Goal: Information Seeking & Learning: Learn about a topic

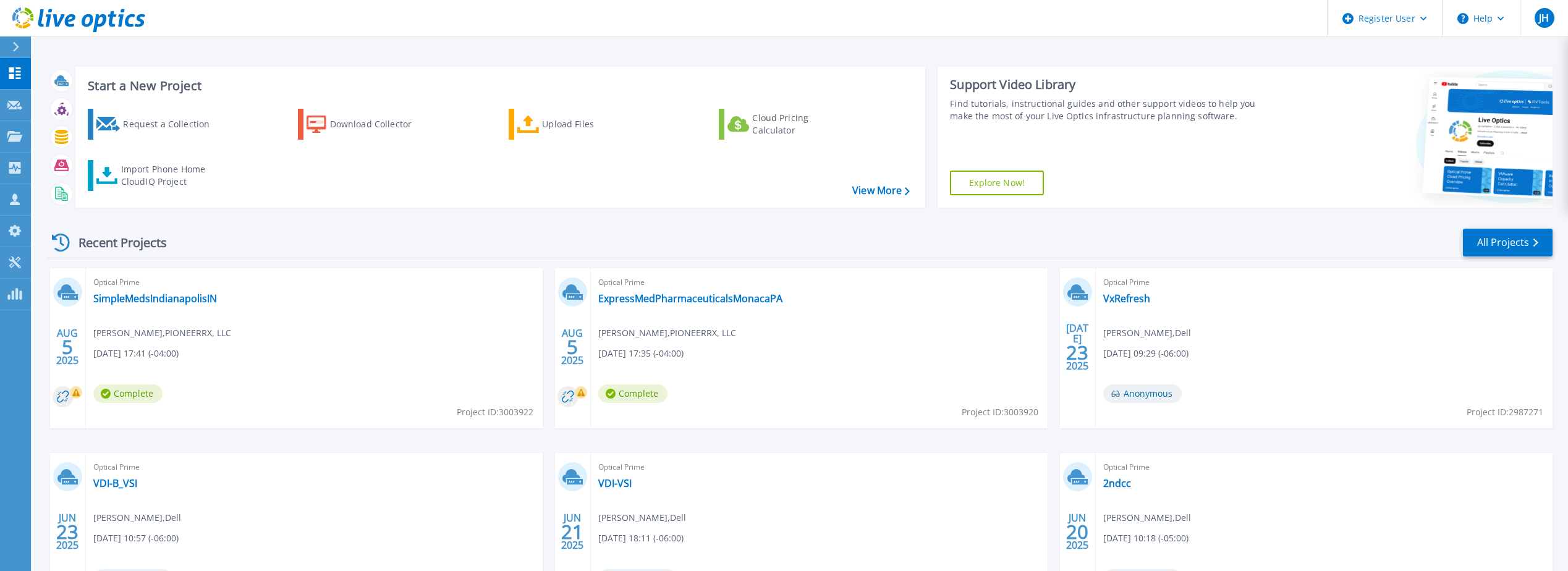
click at [499, 240] on div "Recent Projects All Projects" at bounding box center [800, 242] width 1505 height 31
click at [191, 293] on link "SimpleMedsIndianapolisIN" at bounding box center [155, 298] width 124 height 12
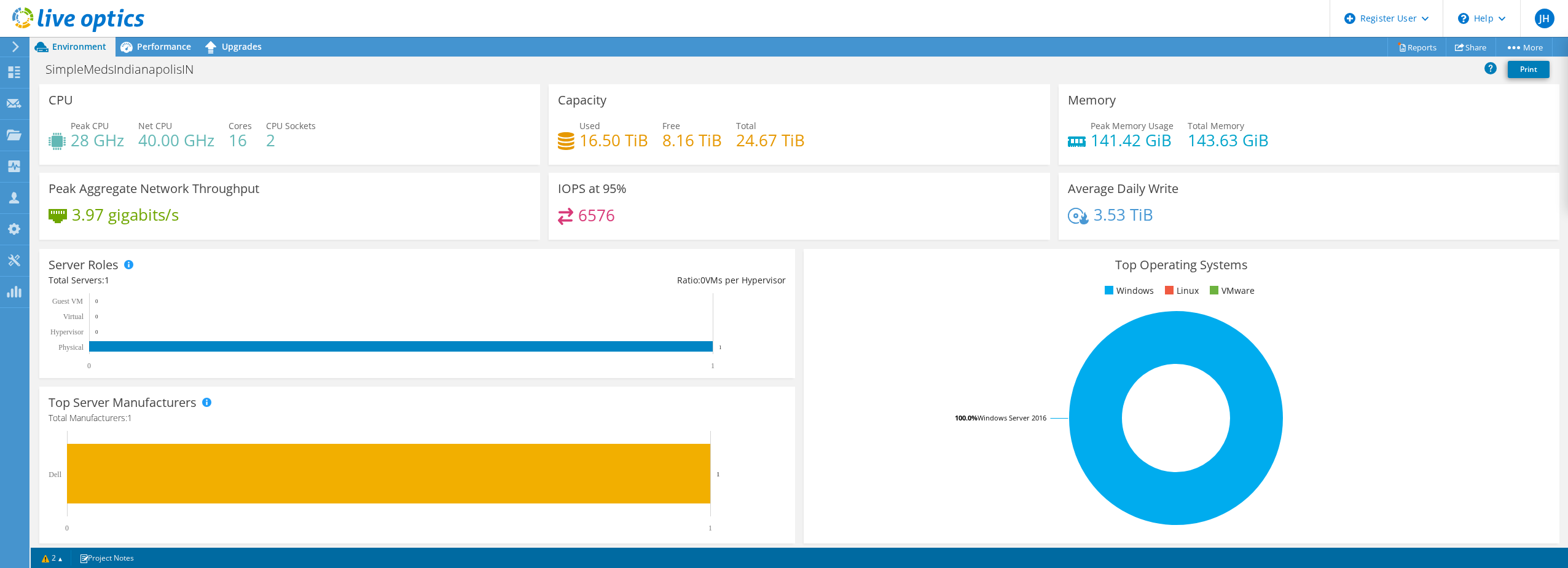
click at [780, 146] on h4 "24.67 TiB" at bounding box center [770, 140] width 69 height 14
click at [918, 154] on div "Used 16.50 TiB Free 8.16 TiB Total 24.67 TiB" at bounding box center [799, 139] width 482 height 40
click at [657, 224] on div "6576" at bounding box center [799, 221] width 482 height 27
click at [173, 39] on div "Performance" at bounding box center [158, 47] width 85 height 20
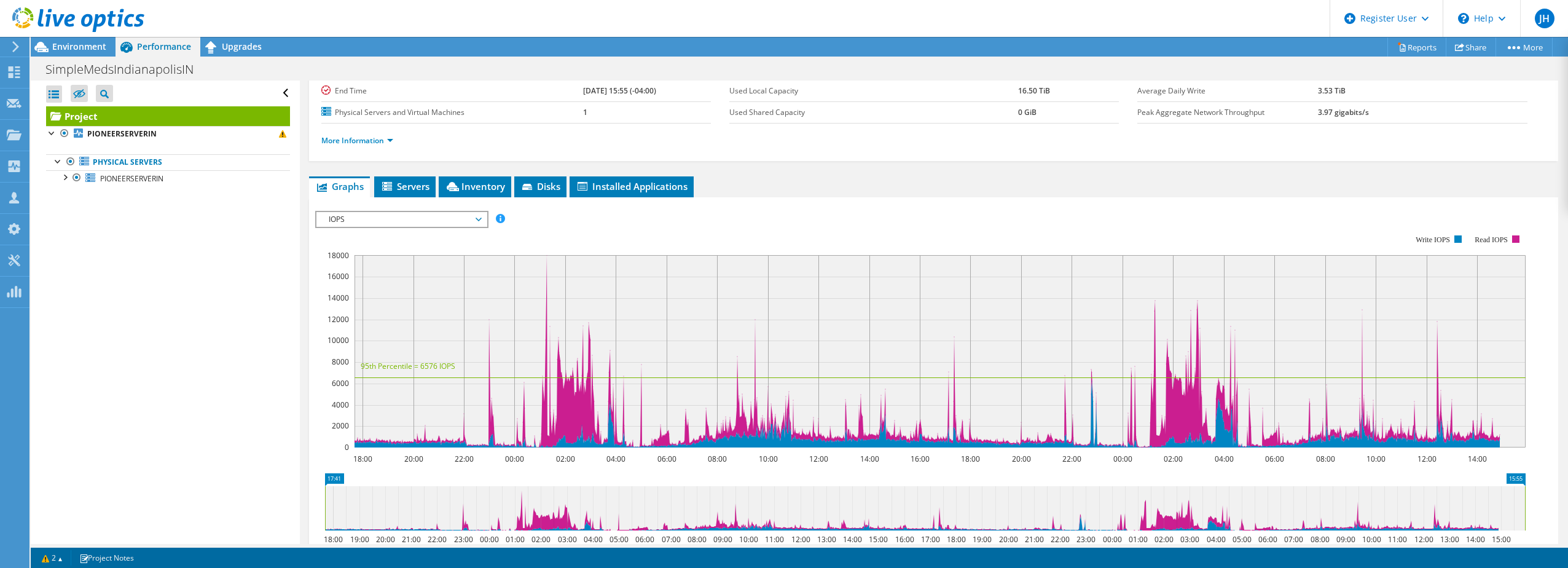
scroll to position [61, 0]
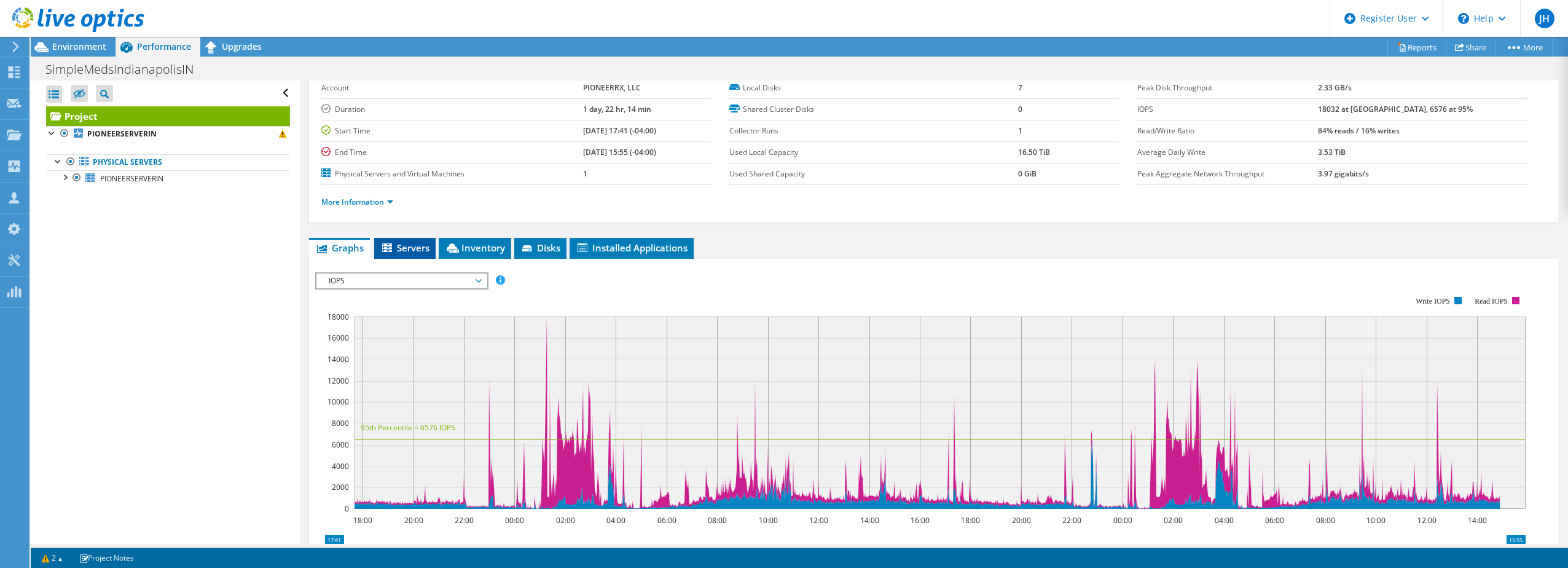
click at [400, 248] on span "Servers" at bounding box center [405, 248] width 49 height 12
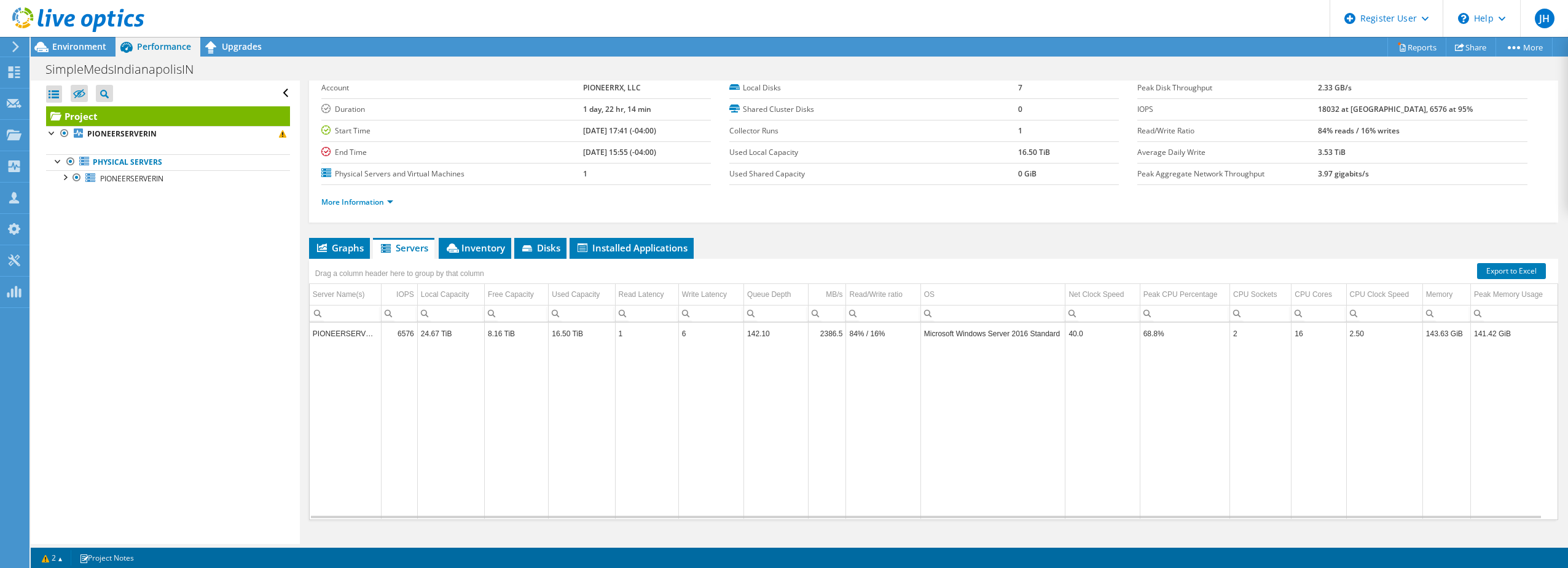
click at [271, 369] on div "Open All Close All Hide Excluded Nodes Project Tree Filter" at bounding box center [164, 312] width 269 height 463
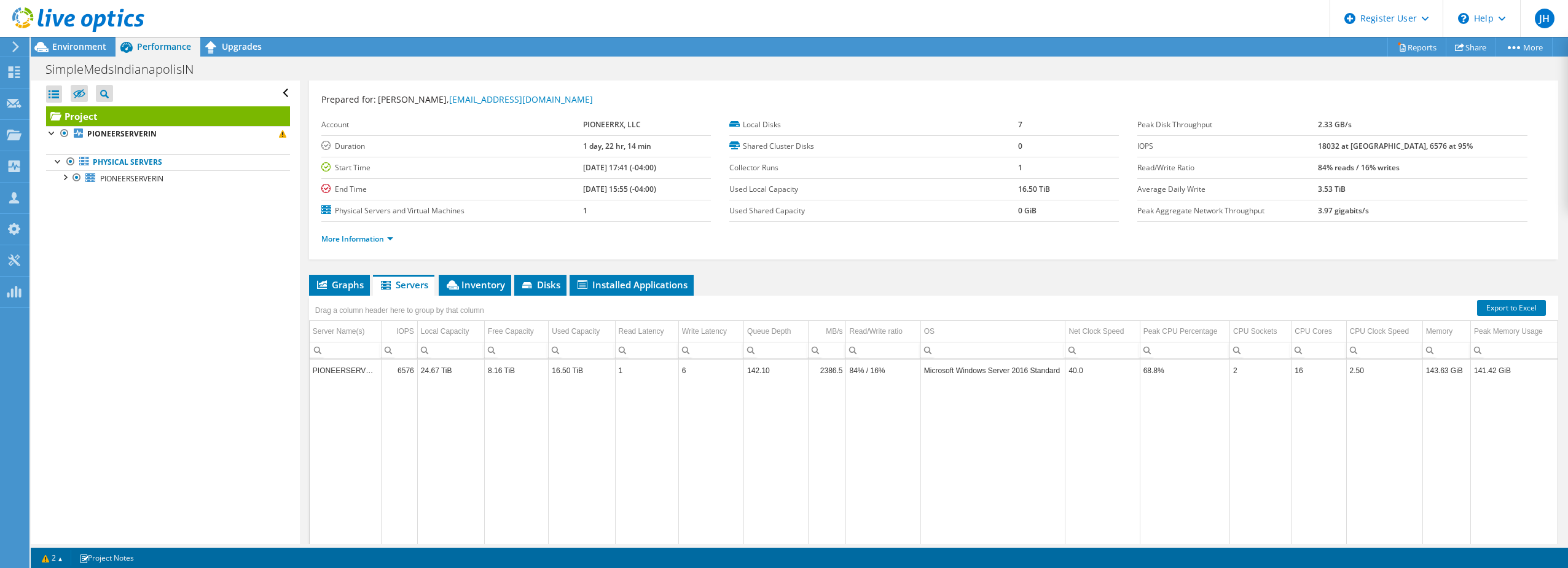
scroll to position [0, 0]
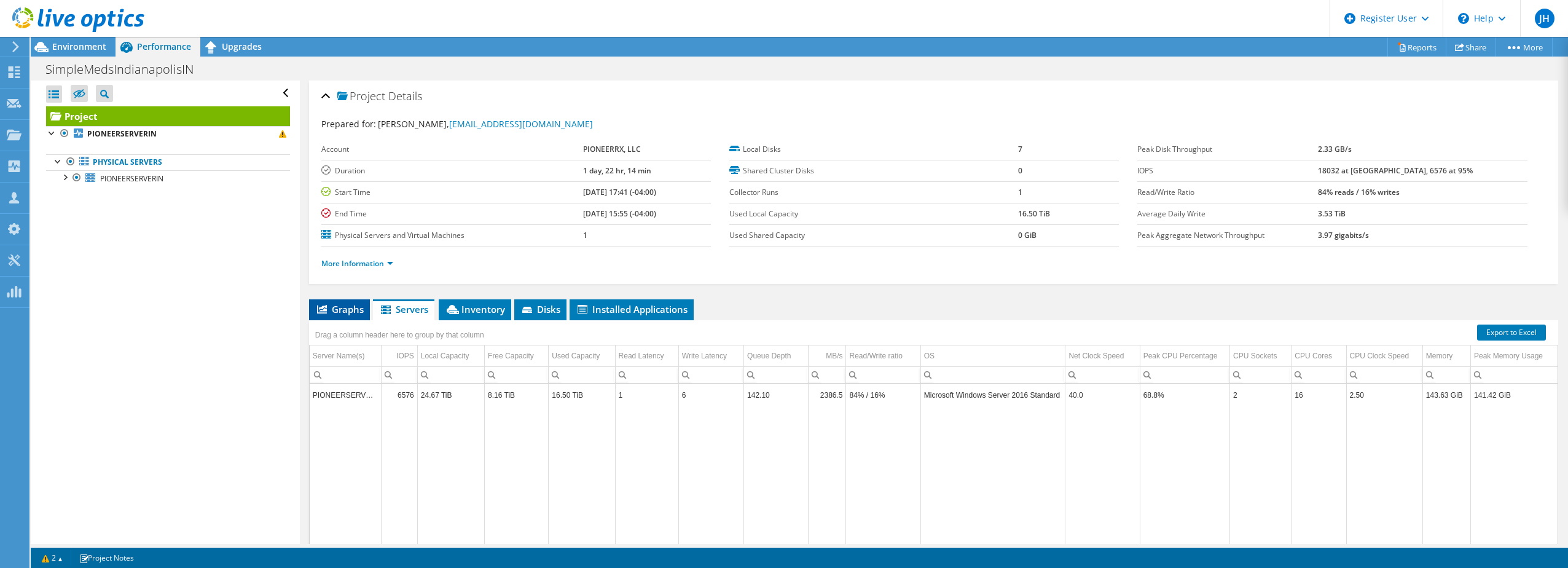
click at [349, 309] on span "Graphs" at bounding box center [340, 309] width 48 height 12
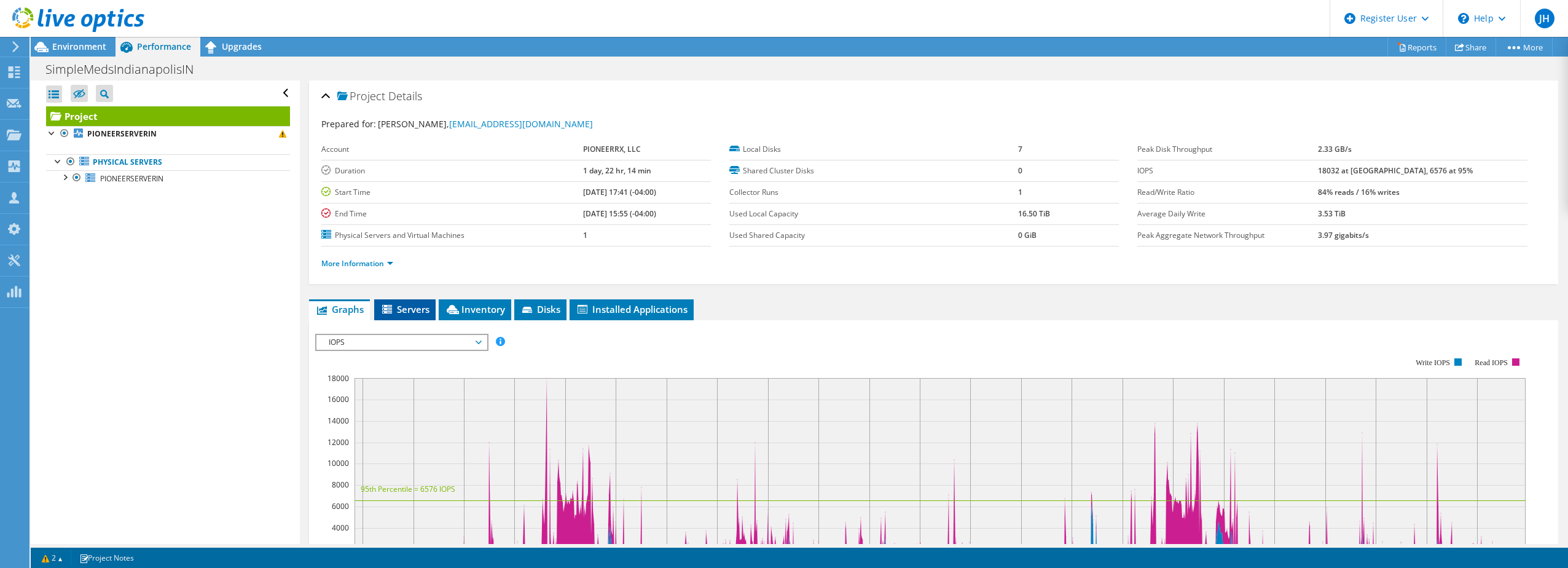
click at [382, 315] on li "Servers" at bounding box center [405, 310] width 61 height 21
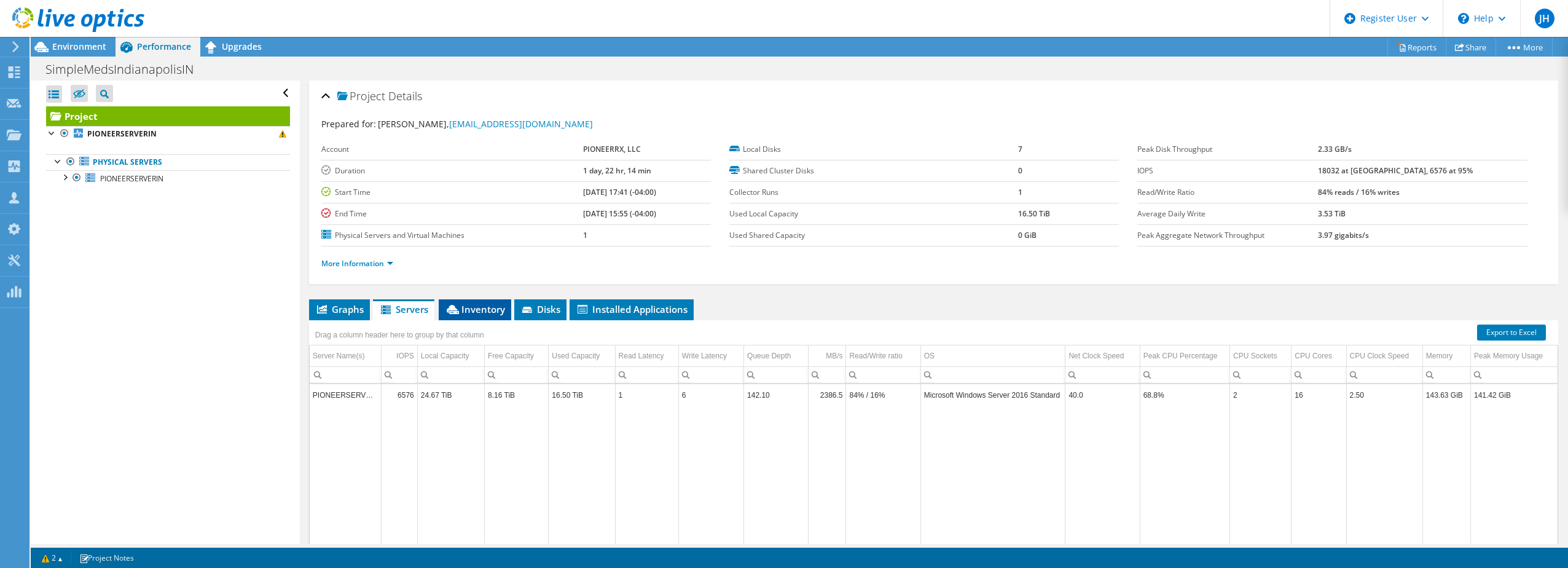
click at [471, 312] on span "Inventory" at bounding box center [475, 309] width 60 height 12
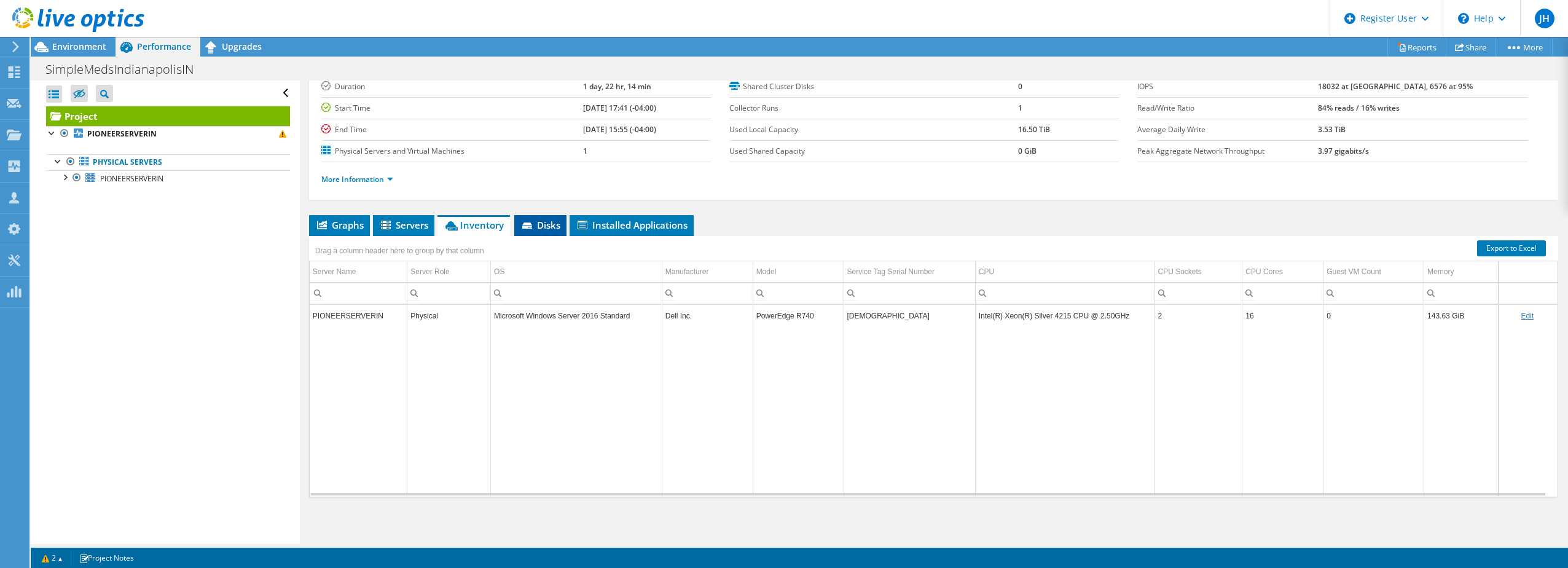
click at [546, 228] on span "Disks" at bounding box center [540, 225] width 40 height 12
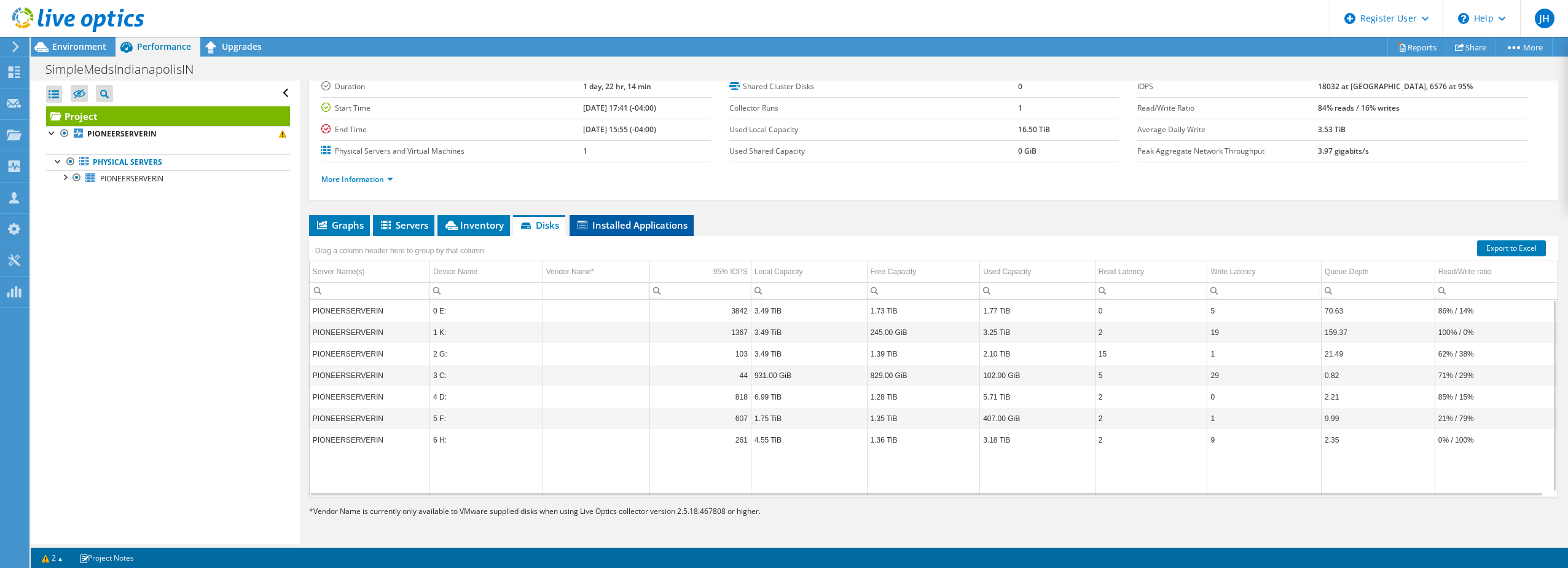
click at [634, 227] on span "Installed Applications" at bounding box center [631, 225] width 112 height 12
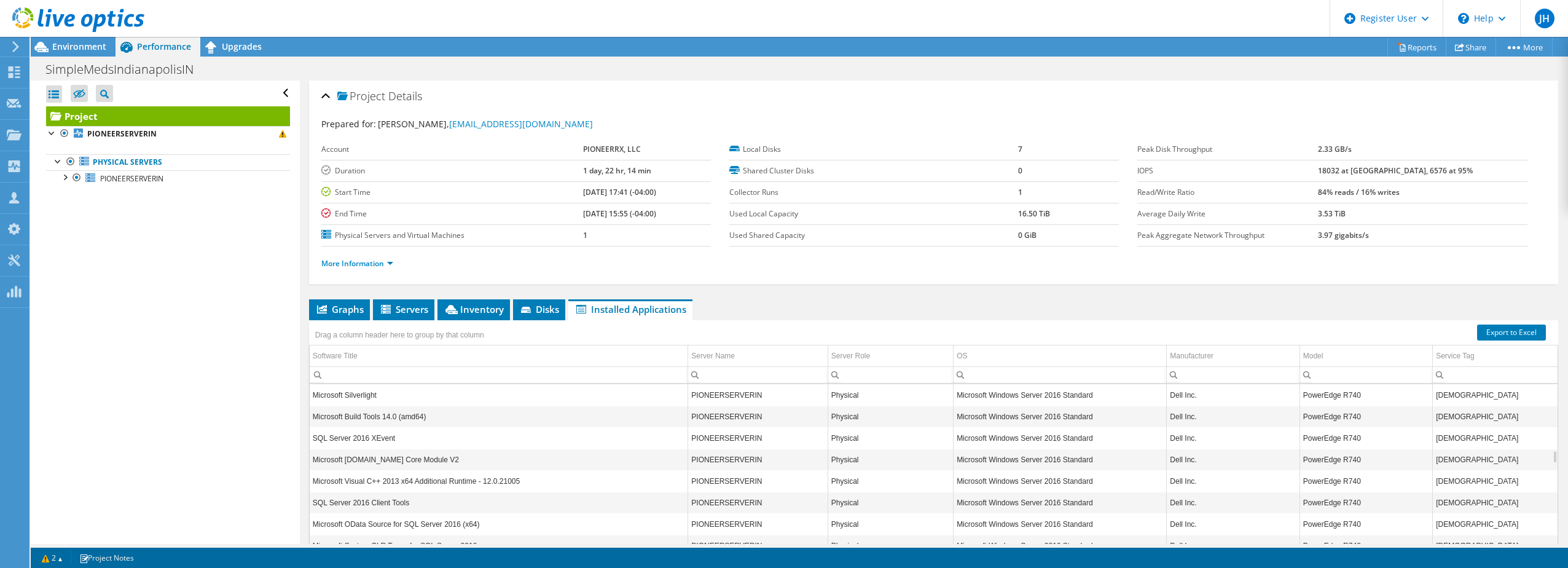
scroll to position [516, 0]
click at [82, 48] on span "Environment" at bounding box center [79, 46] width 54 height 12
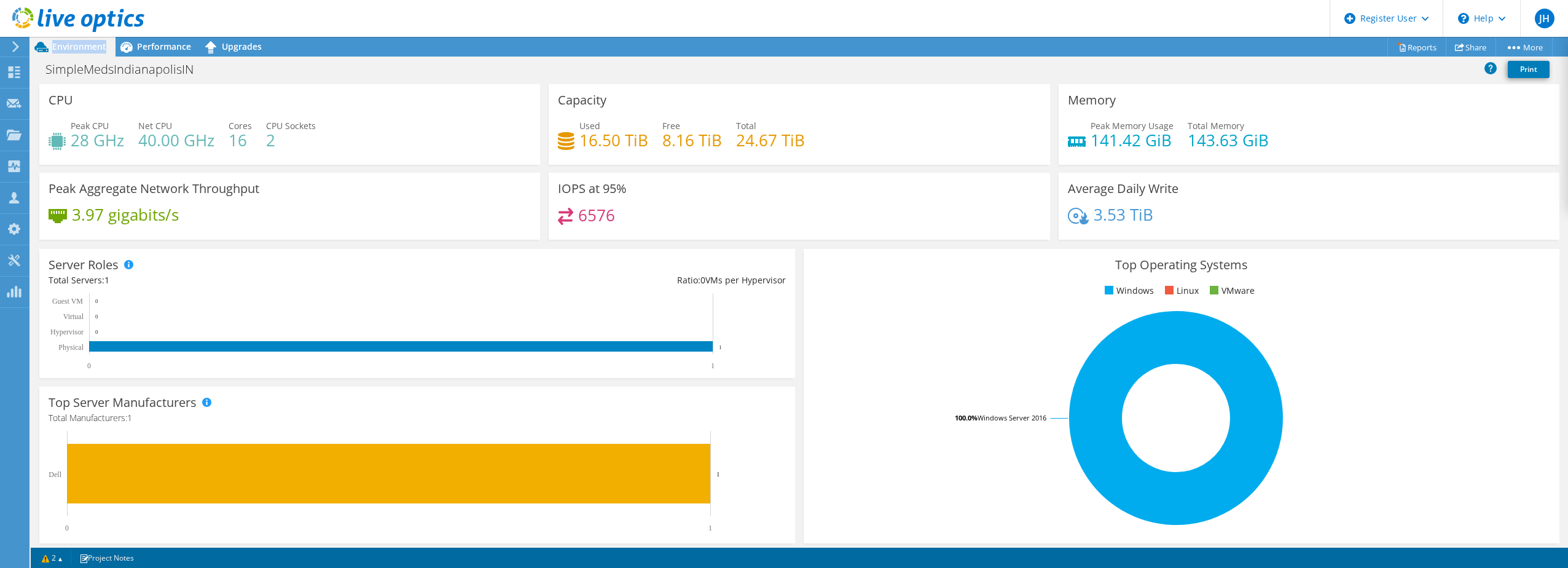
copy span "Environment"
click at [173, 50] on span "Performance" at bounding box center [164, 46] width 54 height 12
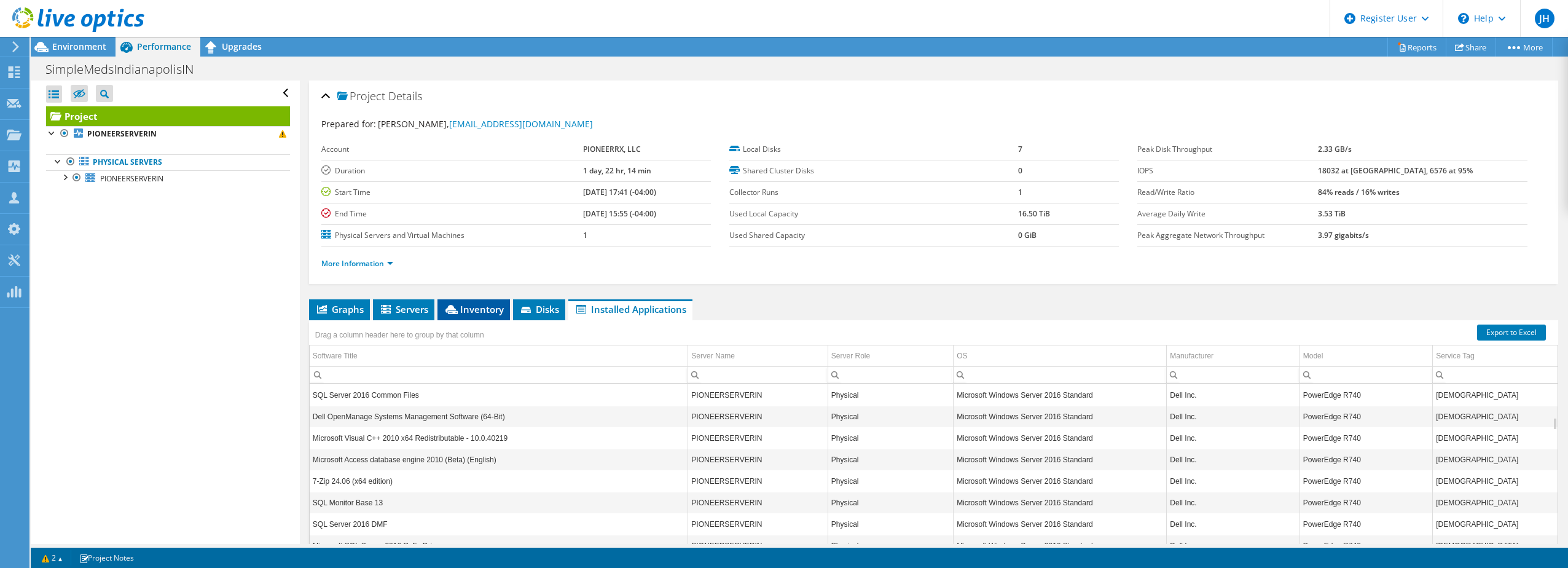
click at [445, 305] on span "Inventory" at bounding box center [474, 309] width 60 height 12
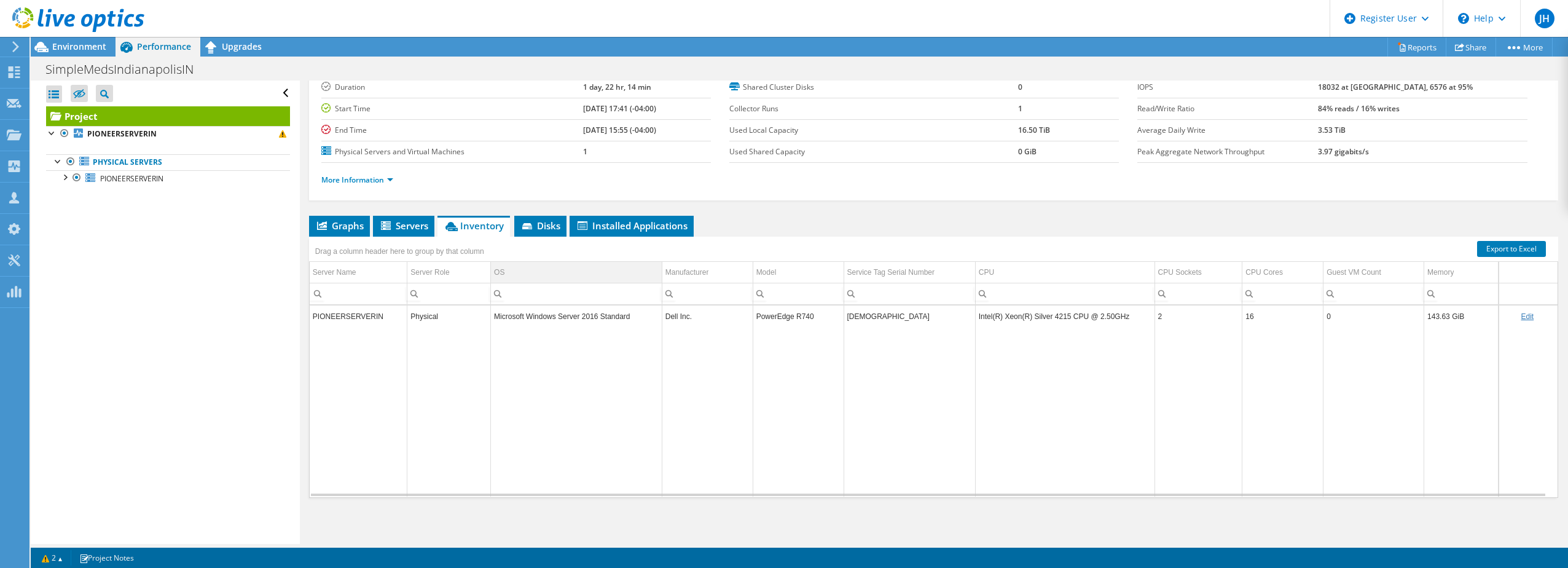
scroll to position [84, 0]
click at [553, 229] on span "Disks" at bounding box center [540, 225] width 40 height 12
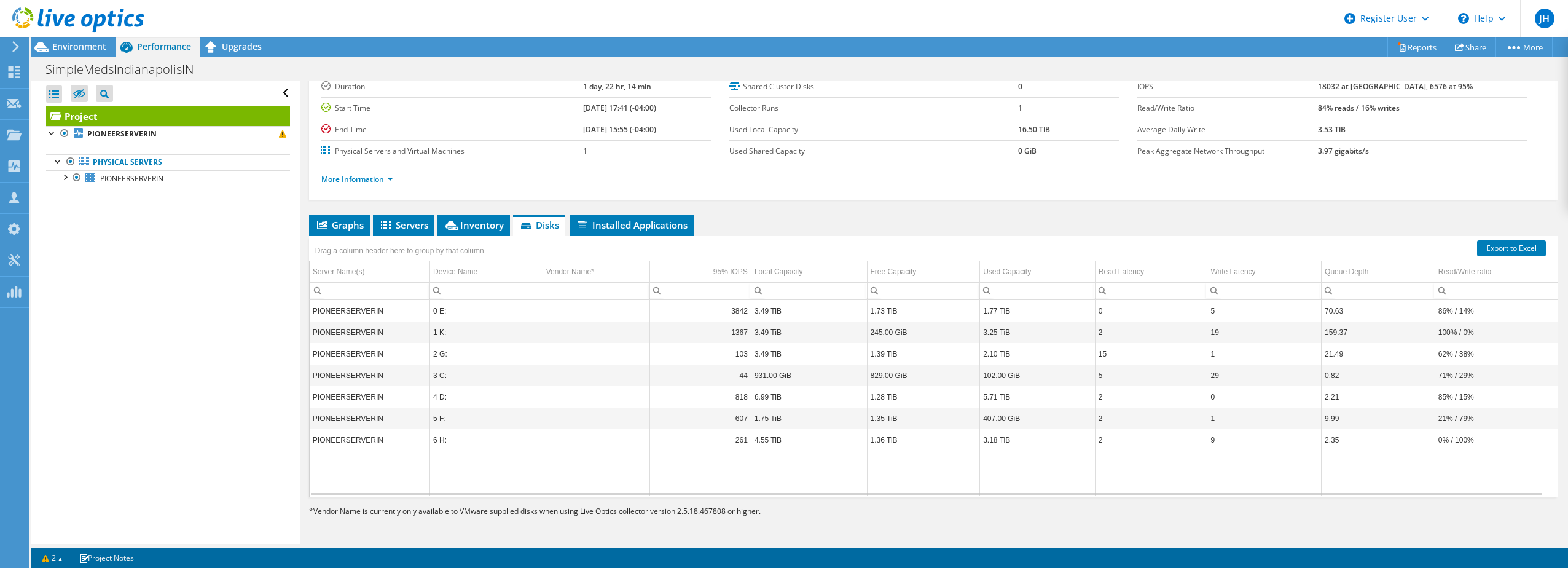
click at [404, 237] on div "Drag a column header here to group by that column" at bounding box center [400, 249] width 181 height 27
click at [404, 230] on span "Servers" at bounding box center [403, 225] width 49 height 12
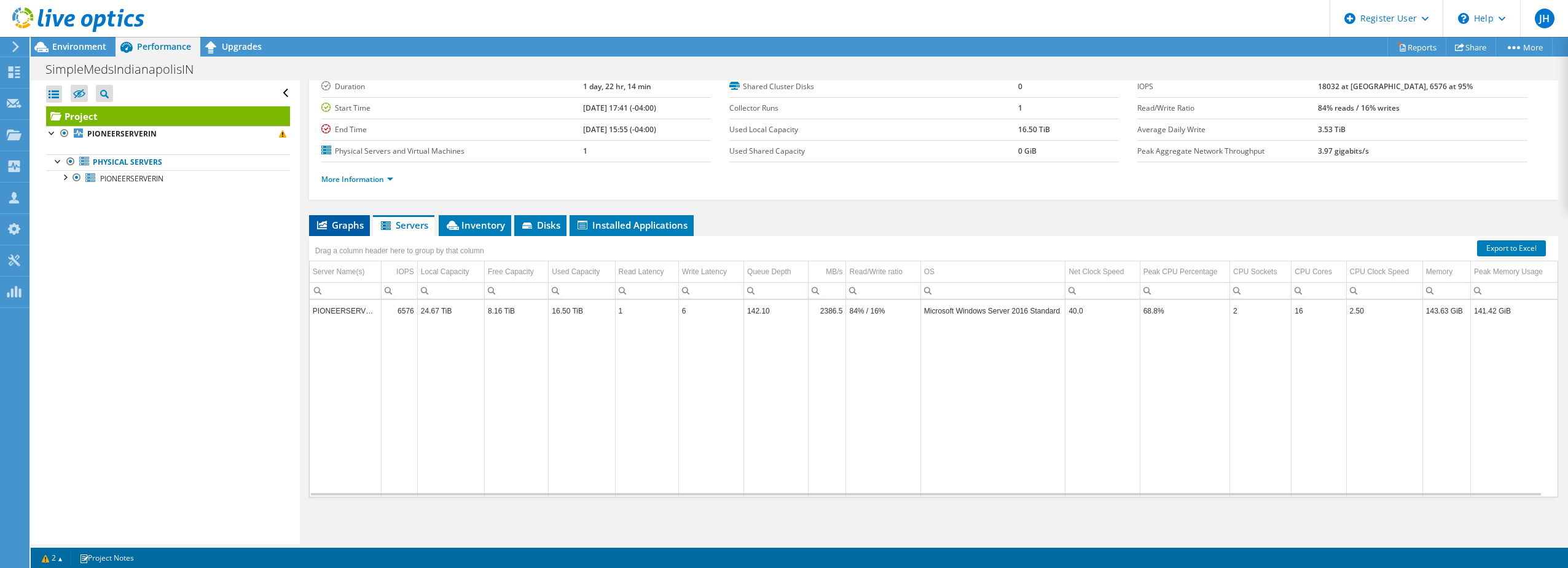
click at [335, 225] on span "Graphs" at bounding box center [340, 225] width 48 height 12
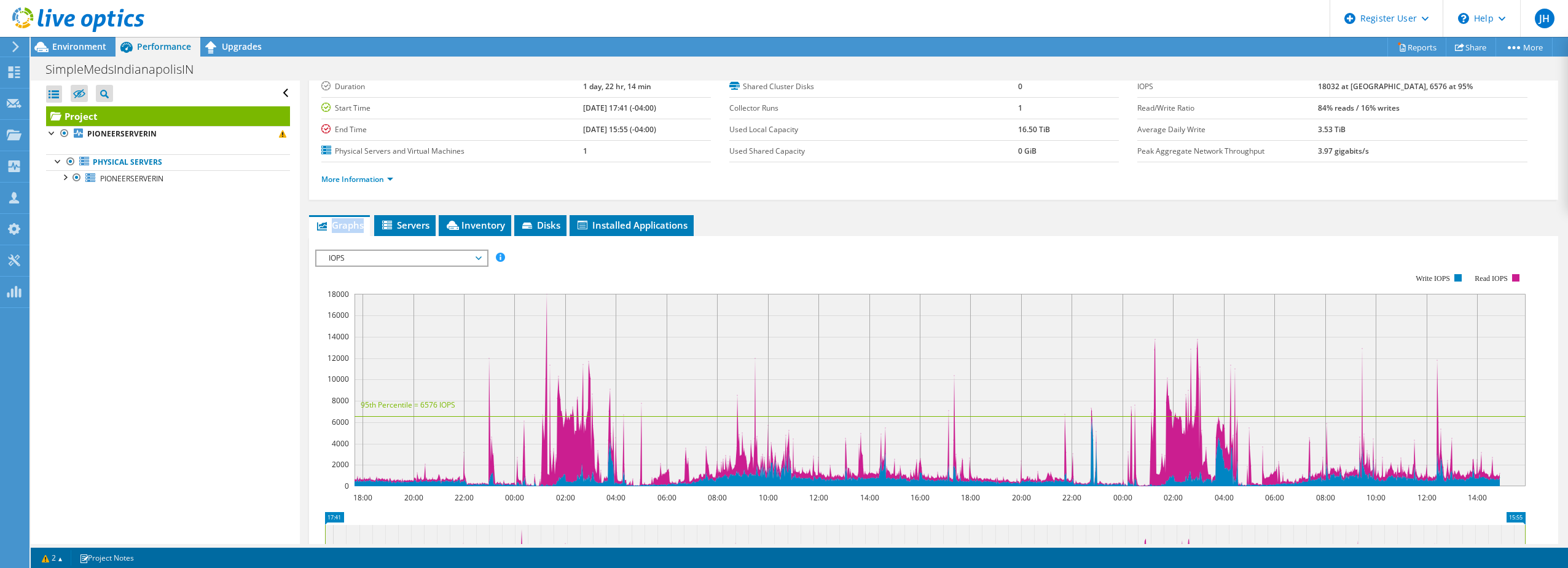
drag, startPoint x: 335, startPoint y: 225, endPoint x: 426, endPoint y: 270, distance: 101.5
click at [426, 270] on rect at bounding box center [921, 380] width 1210 height 246
click at [426, 266] on div "IOPS IOPS Disk Throughput IO Size Latency Queue Depth CPU Percentage Memory Pag…" at bounding box center [402, 258] width 173 height 17
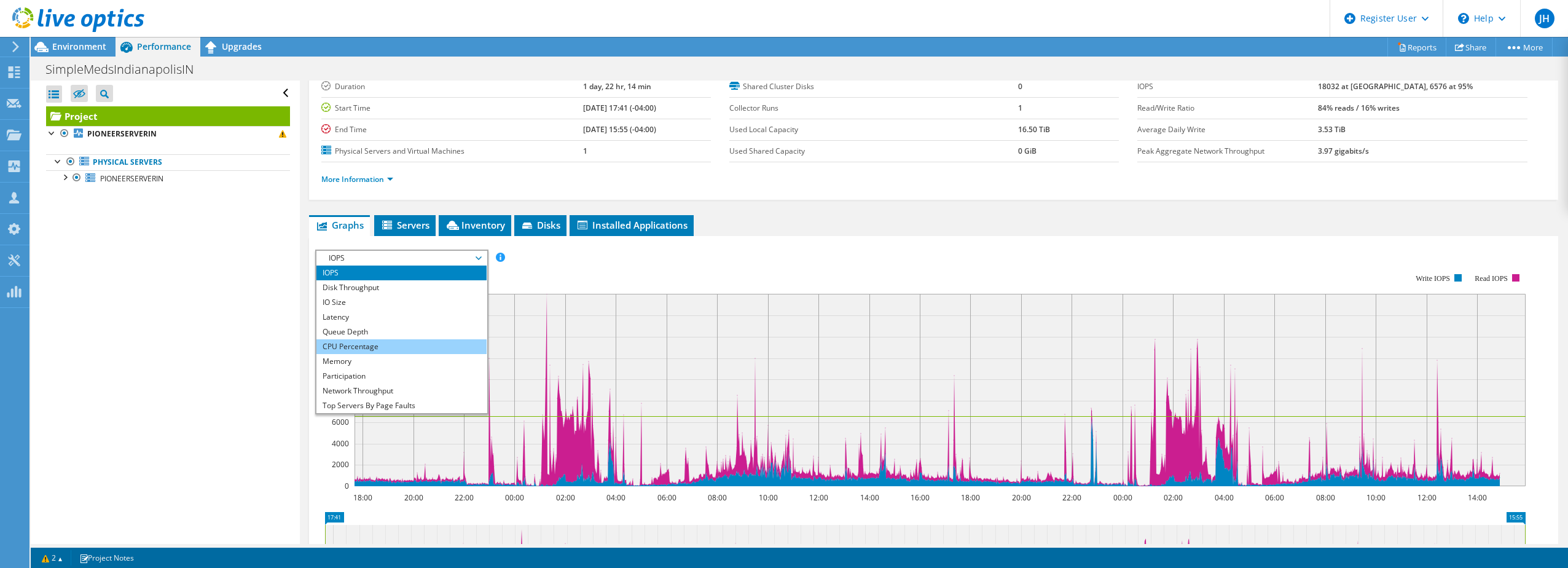
click at [384, 341] on li "CPU Percentage" at bounding box center [402, 346] width 170 height 15
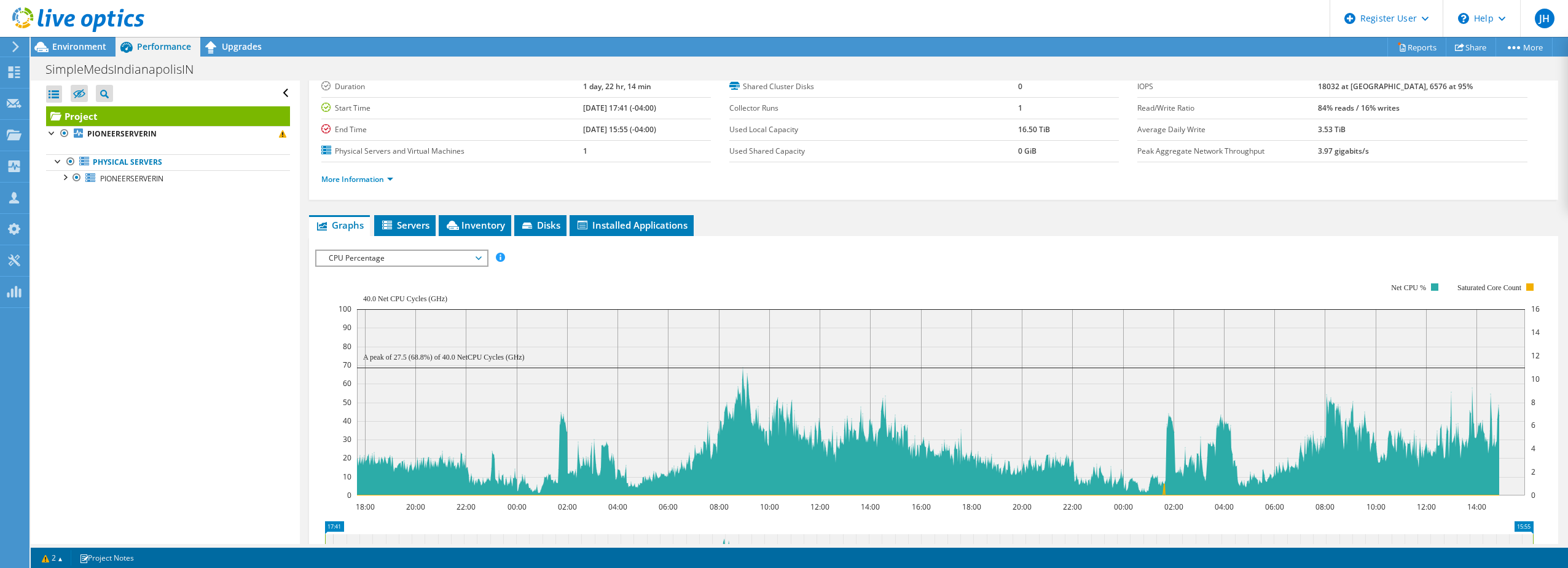
click at [388, 262] on span "CPU Percentage" at bounding box center [402, 258] width 158 height 15
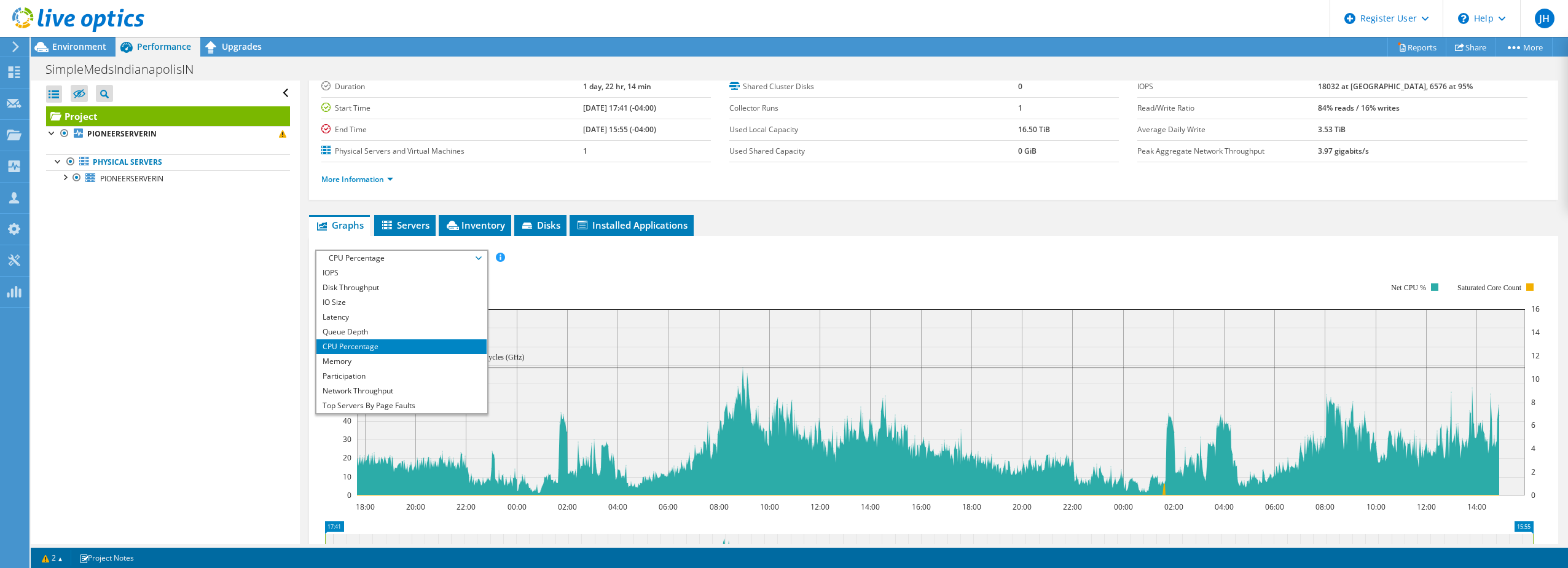
click at [234, 383] on div "Open All Close All Hide Excluded Nodes Project Tree Filter" at bounding box center [164, 312] width 269 height 463
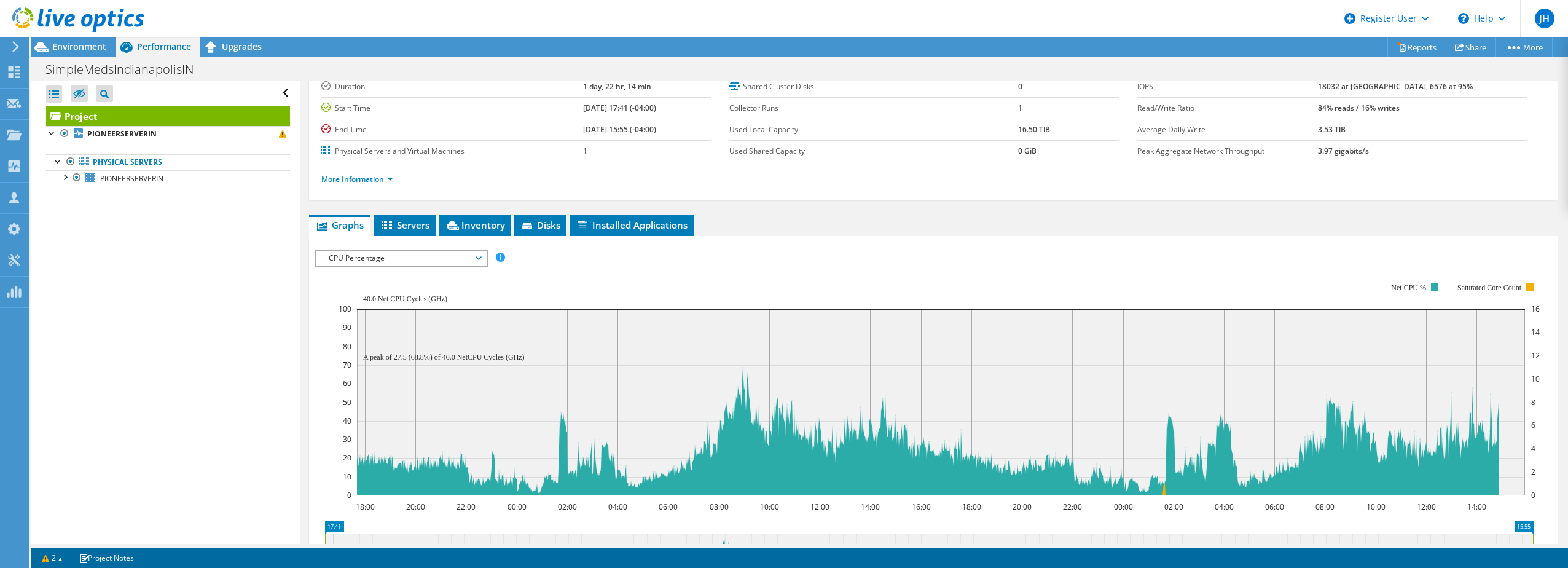
click at [439, 256] on span "CPU Percentage" at bounding box center [402, 258] width 158 height 15
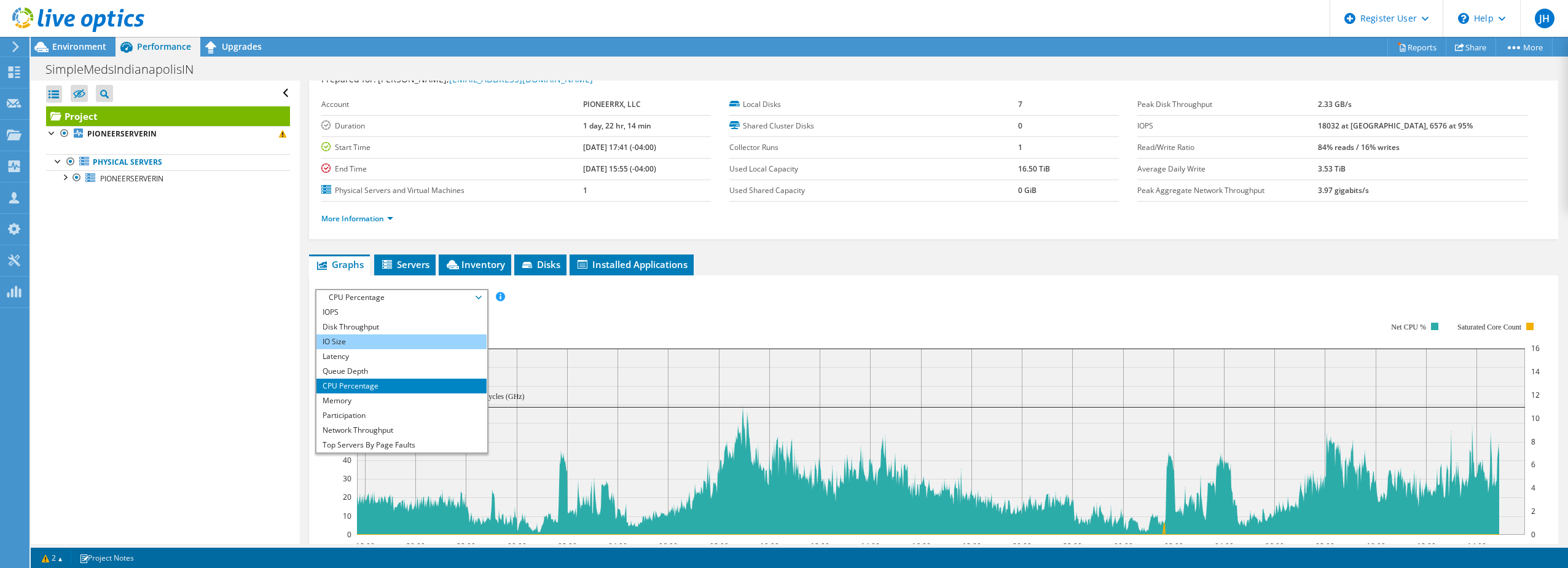
scroll to position [0, 0]
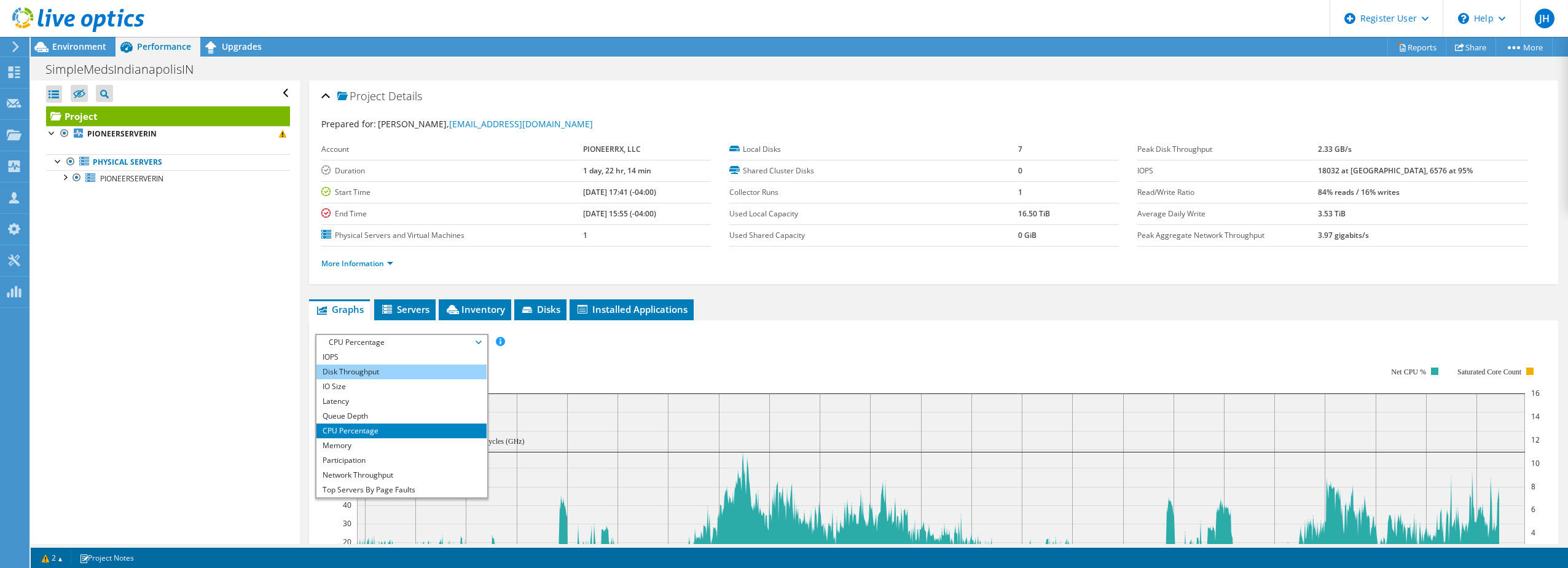
click at [425, 364] on li "Disk Throughput" at bounding box center [402, 372] width 170 height 15
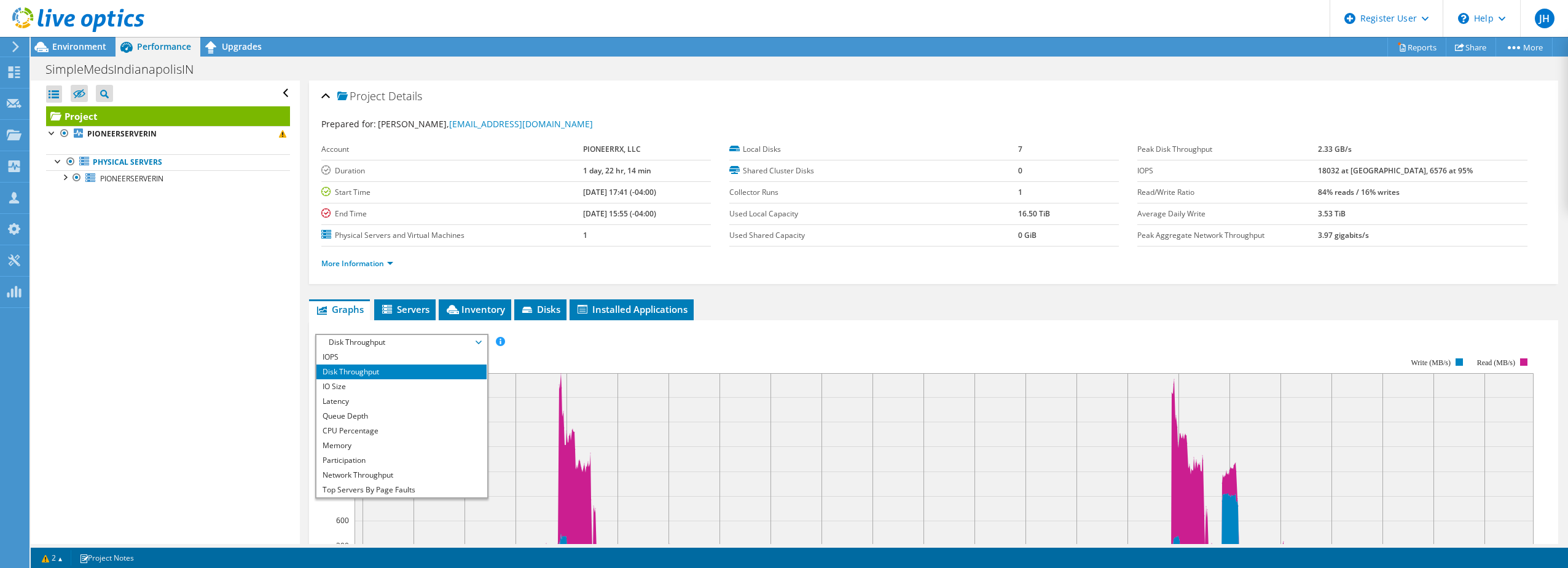
click at [766, 333] on div "IOPS Disk Throughput IO Size Latency Queue Depth CPU Percentage Memory Page Fau…" at bounding box center [934, 341] width 1237 height 17
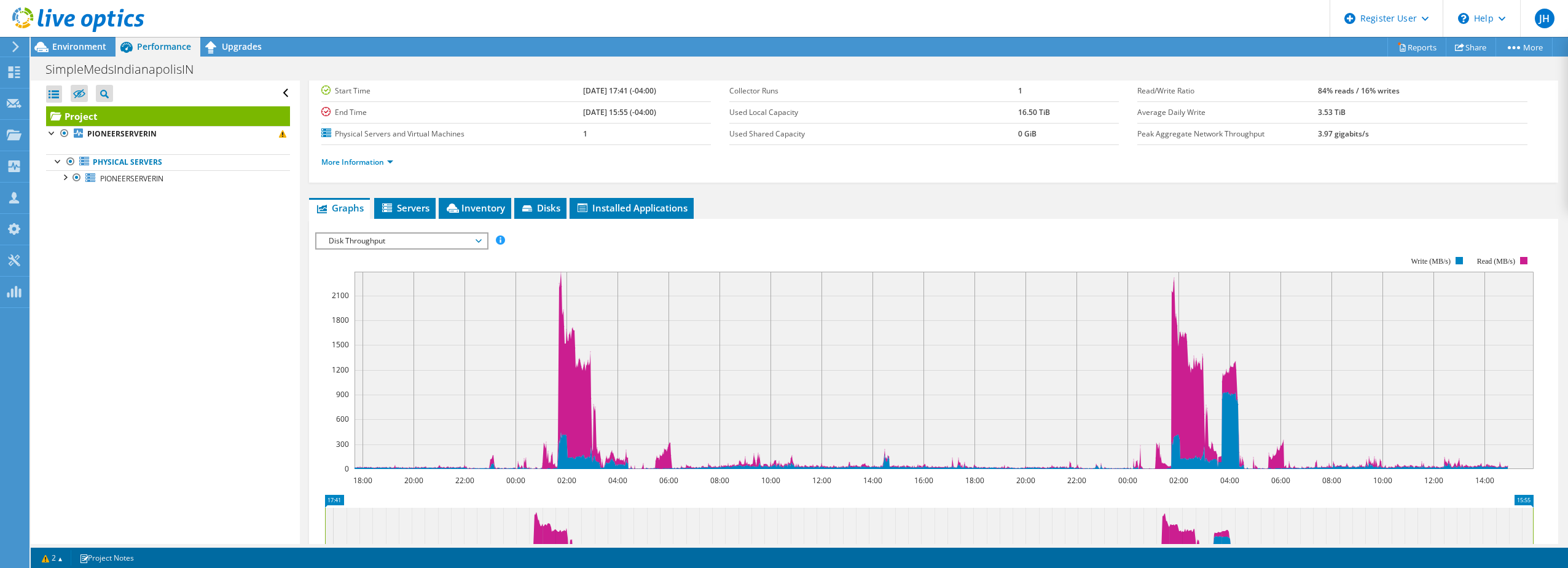
scroll to position [184, 0]
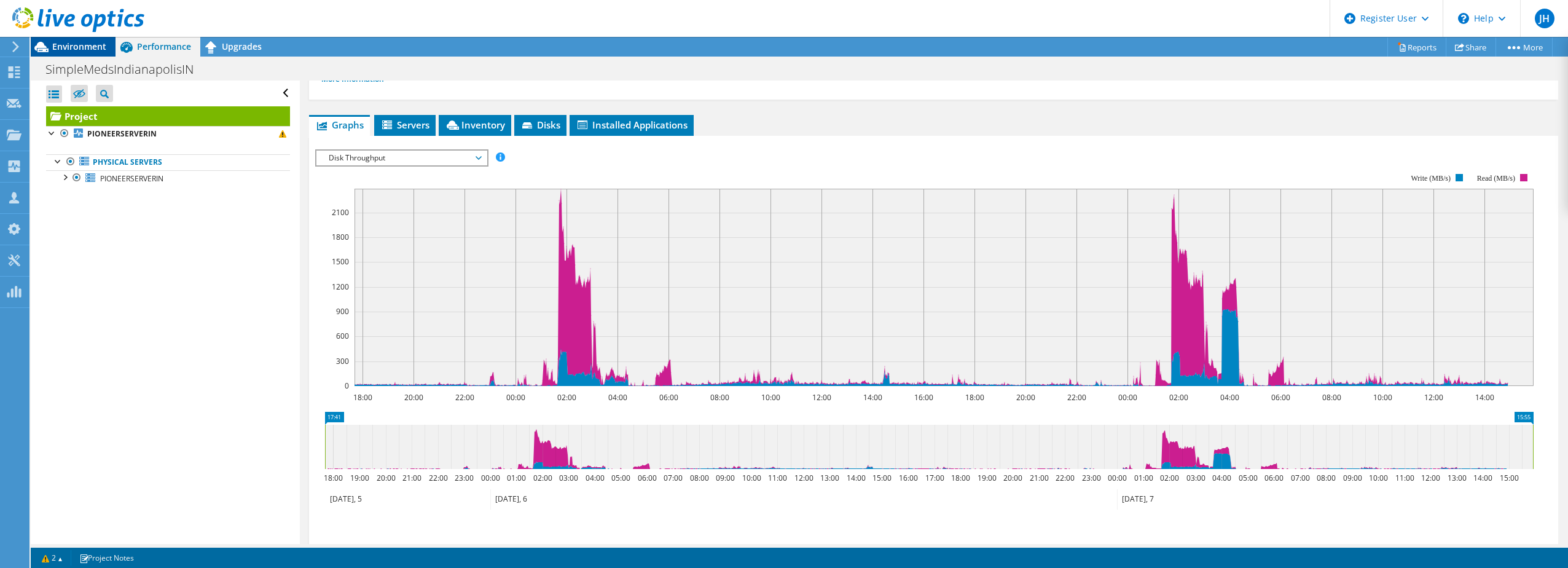
click at [70, 50] on span "Environment" at bounding box center [79, 46] width 54 height 12
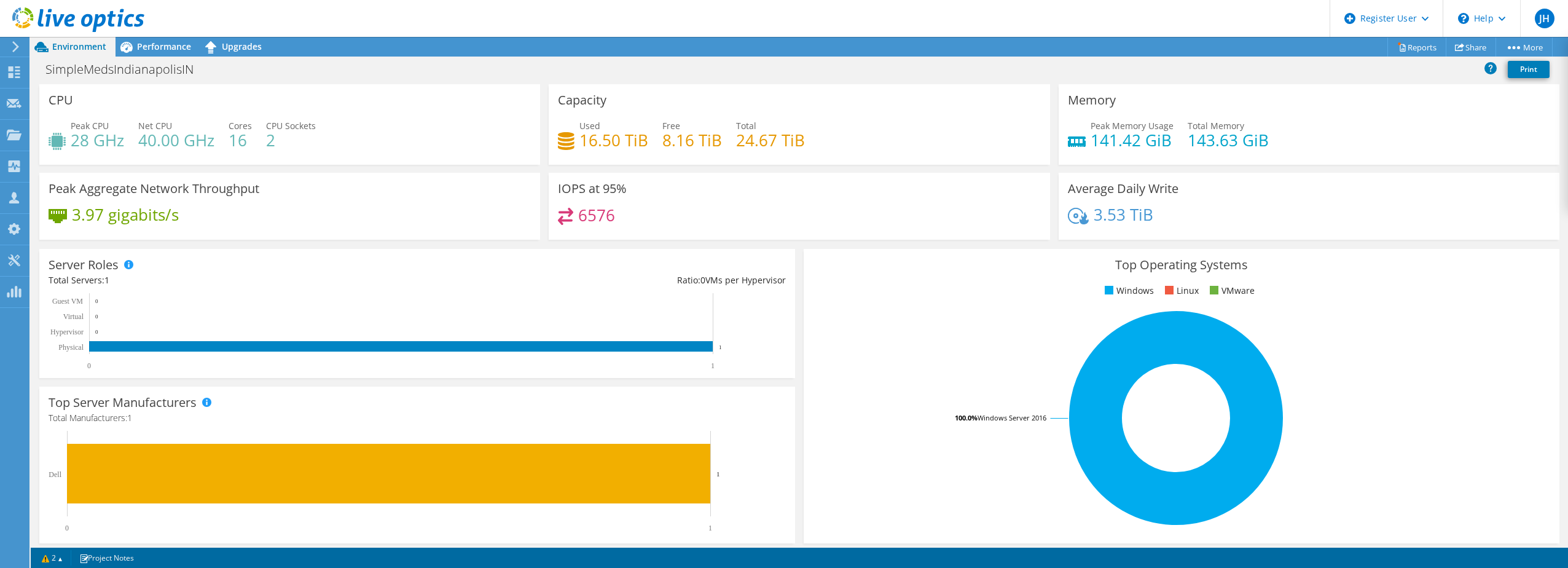
click at [8, 48] on div at bounding box center [14, 47] width 14 height 11
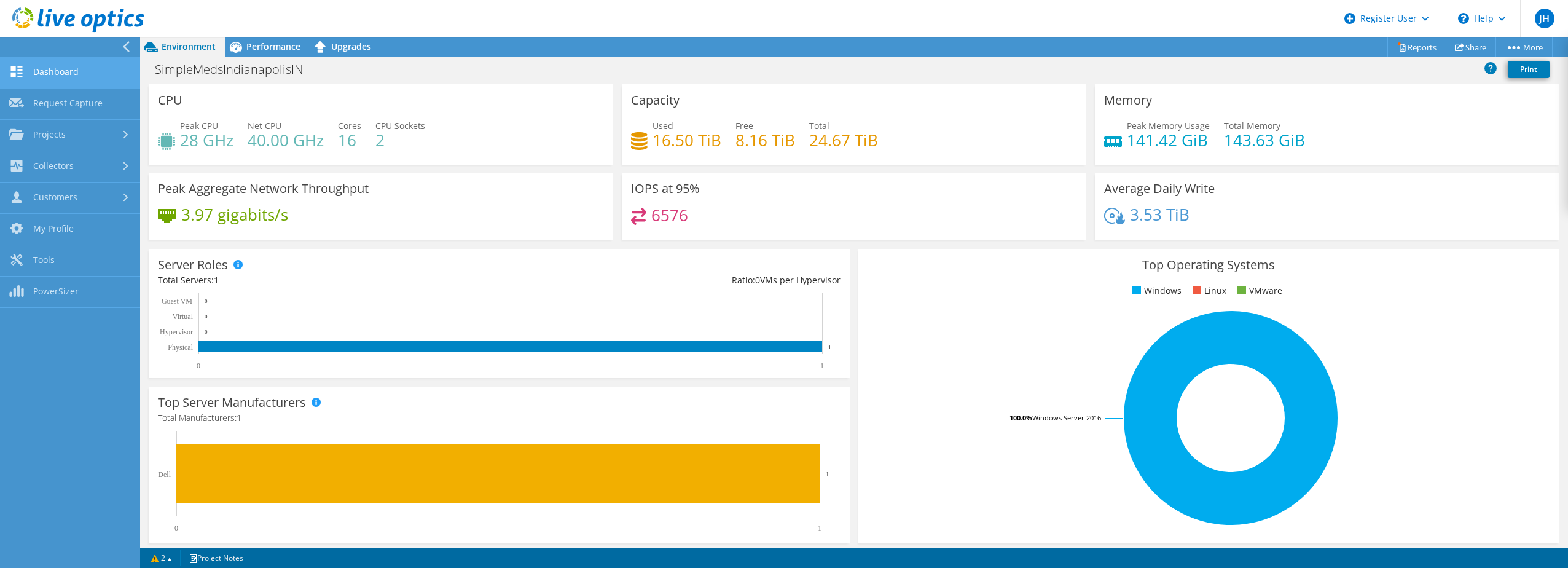
click at [56, 74] on link "Dashboard" at bounding box center [70, 73] width 140 height 31
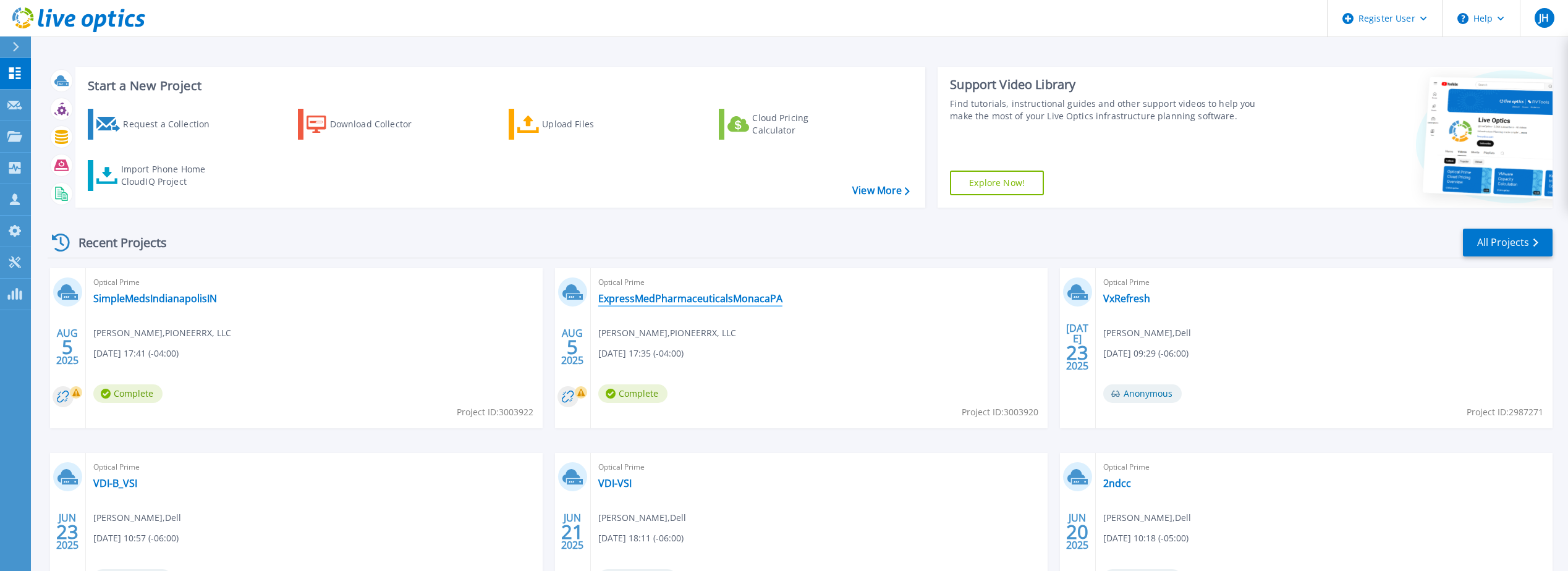
click at [652, 298] on link "ExpressMedPharmaceuticalsMonacaPA" at bounding box center [690, 298] width 184 height 12
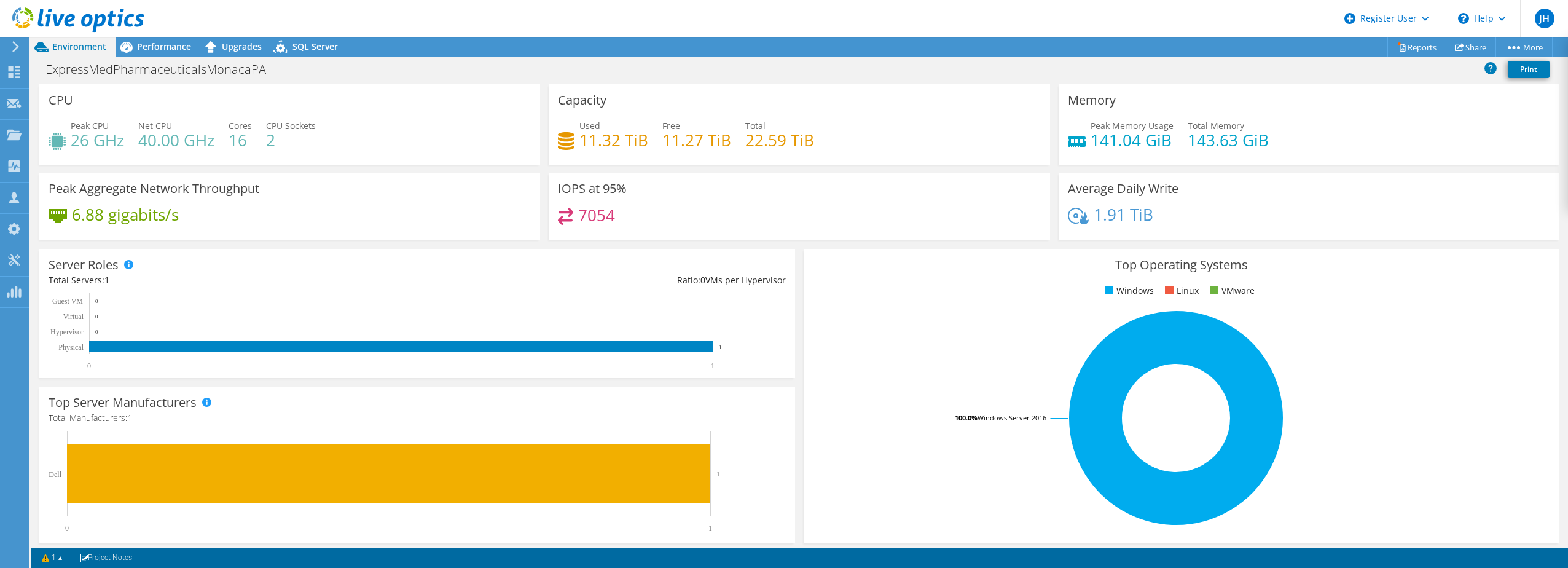
click at [353, 164] on div "CPU Peak CPU 26 GHz Net CPU 40.00 GHz Cores 16 CPU Sockets 2" at bounding box center [289, 125] width 501 height 81
click at [694, 206] on div "IOPS at 95% 7054" at bounding box center [799, 206] width 501 height 67
click at [154, 53] on div "Performance" at bounding box center [158, 47] width 85 height 20
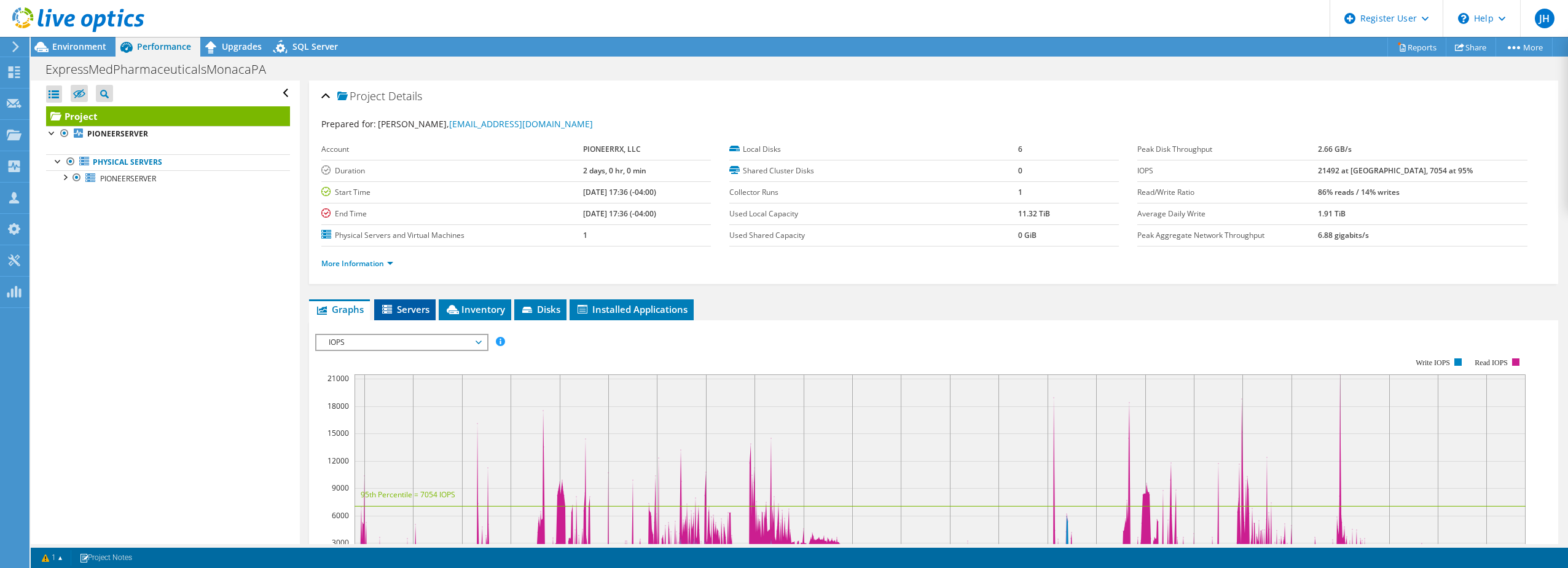
click at [412, 305] on span "Servers" at bounding box center [405, 309] width 49 height 12
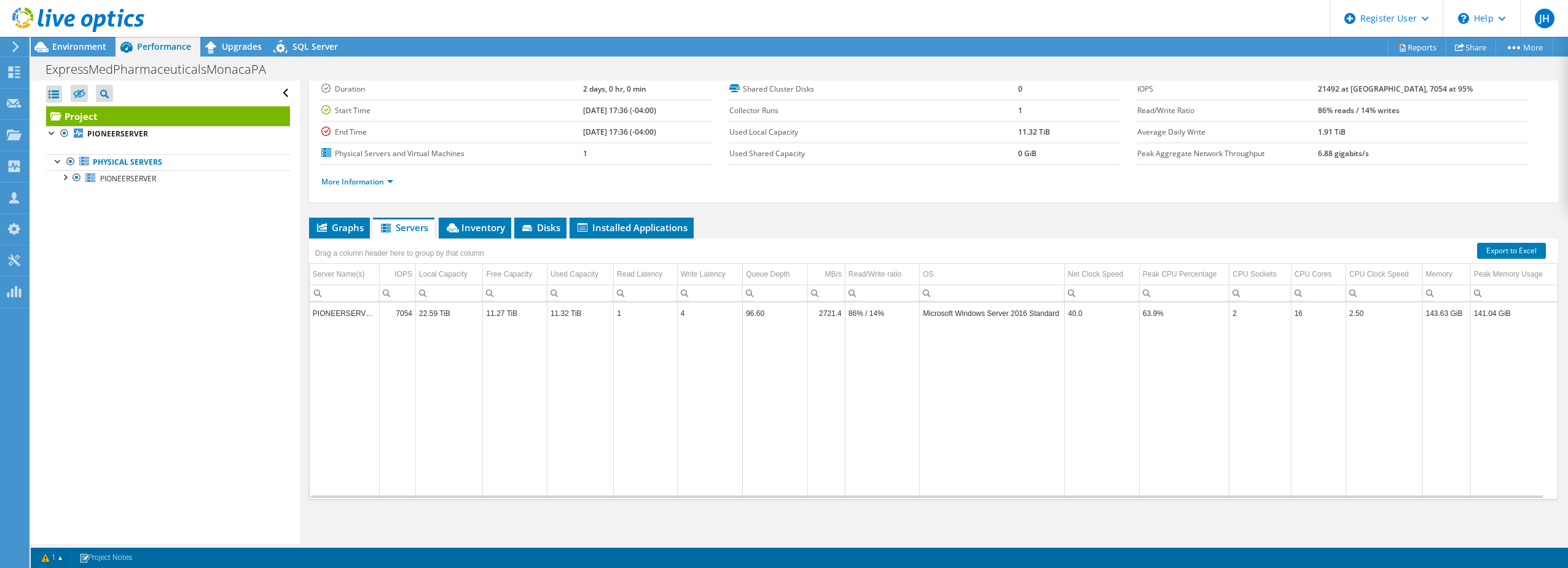
scroll to position [84, 0]
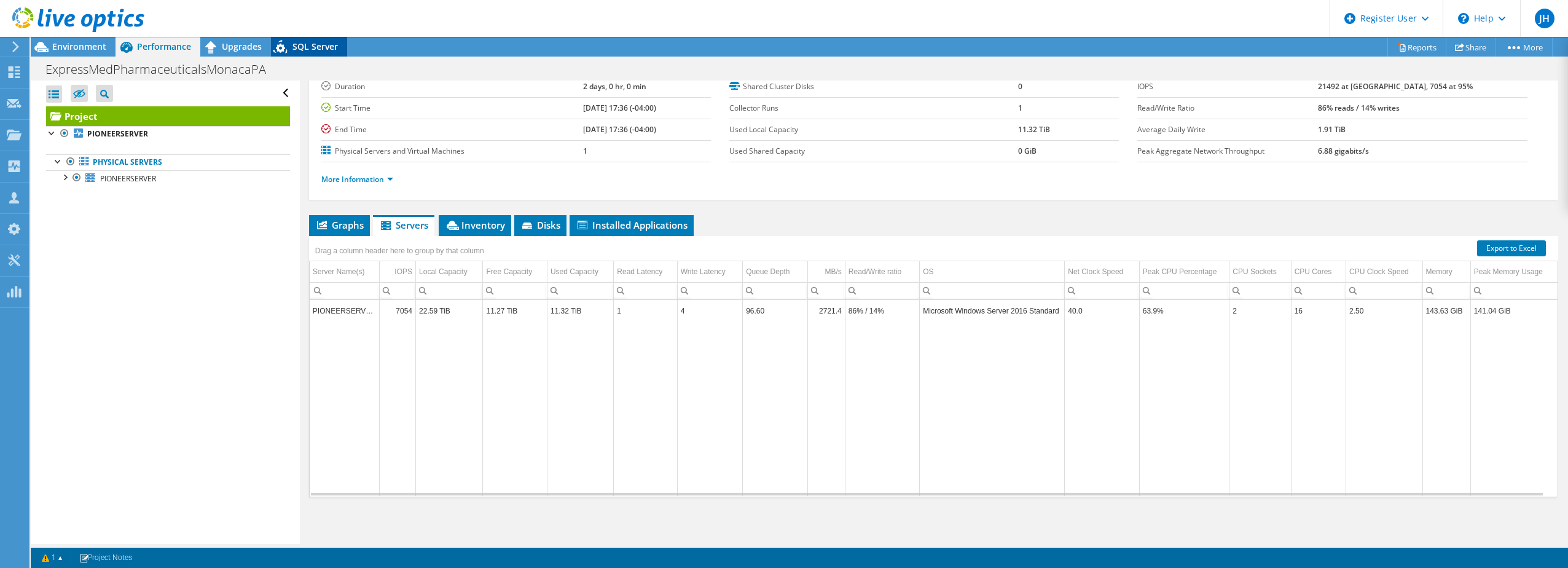
click at [289, 42] on icon at bounding box center [282, 48] width 22 height 25
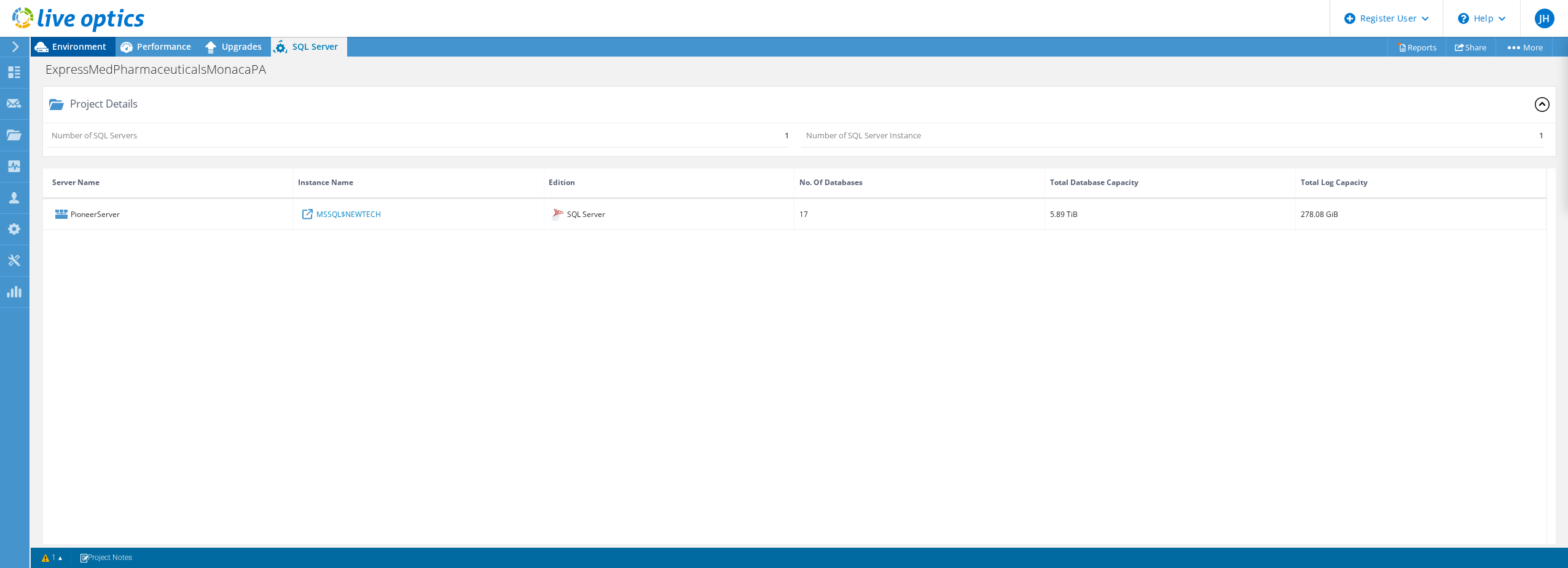
click at [81, 52] on div "Environment" at bounding box center [73, 47] width 85 height 20
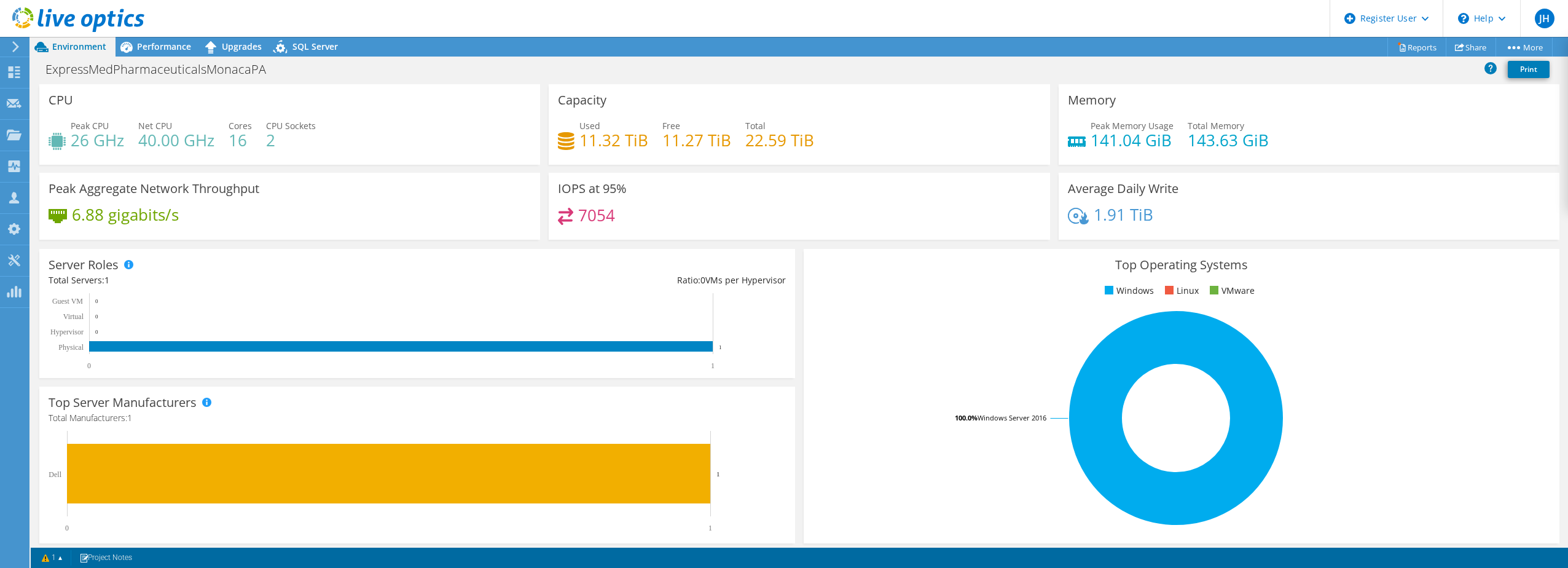
click at [296, 165] on div "CPU Peak CPU 26 GHz Net CPU 40.00 GHz Cores 16 CPU Sockets 2" at bounding box center [289, 128] width 510 height 89
click at [610, 170] on div "Capacity Used 11.32 TiB Free 11.27 TiB Total 22.59 TiB" at bounding box center [799, 128] width 510 height 89
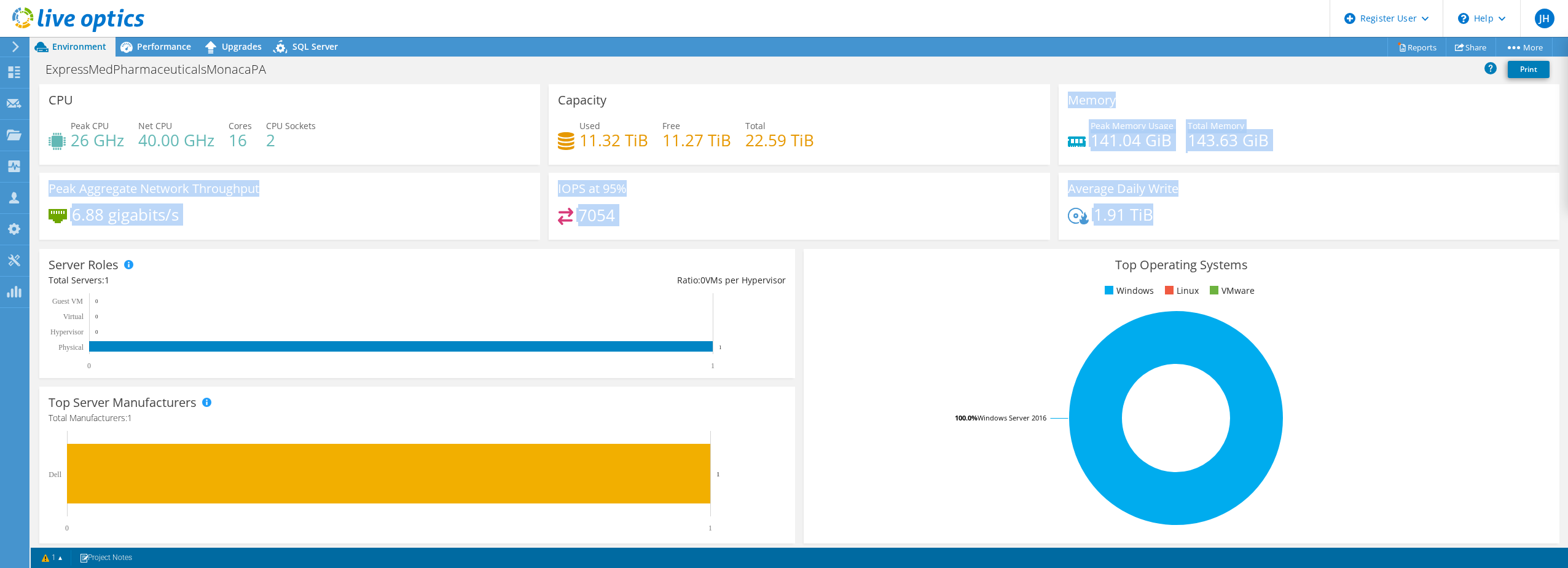
drag, startPoint x: 1060, startPoint y: 101, endPoint x: 1151, endPoint y: 215, distance: 145.9
click at [1151, 213] on div "CPU Peak CPU 26 GHz Net CPU 40.00 GHz Cores 16 CPU Sockets 2 Capacity Used 11.3…" at bounding box center [799, 166] width 1529 height 163
drag, startPoint x: 1151, startPoint y: 215, endPoint x: 1155, endPoint y: 222, distance: 8.1
click at [1155, 222] on div "1.91 TiB" at bounding box center [1309, 221] width 482 height 26
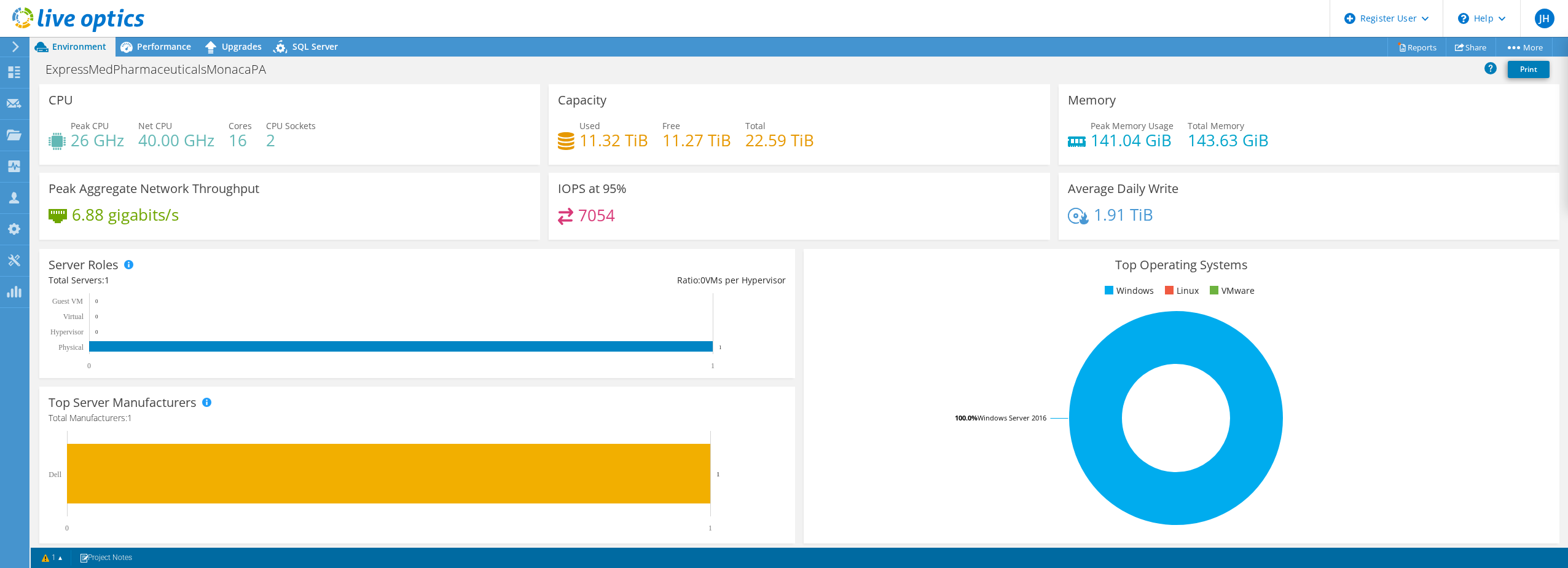
click at [1156, 222] on div "1.91 TiB" at bounding box center [1309, 221] width 482 height 26
click at [443, 516] on rect at bounding box center [412, 481] width 726 height 101
click at [128, 556] on link "Project Notes" at bounding box center [106, 557] width 70 height 16
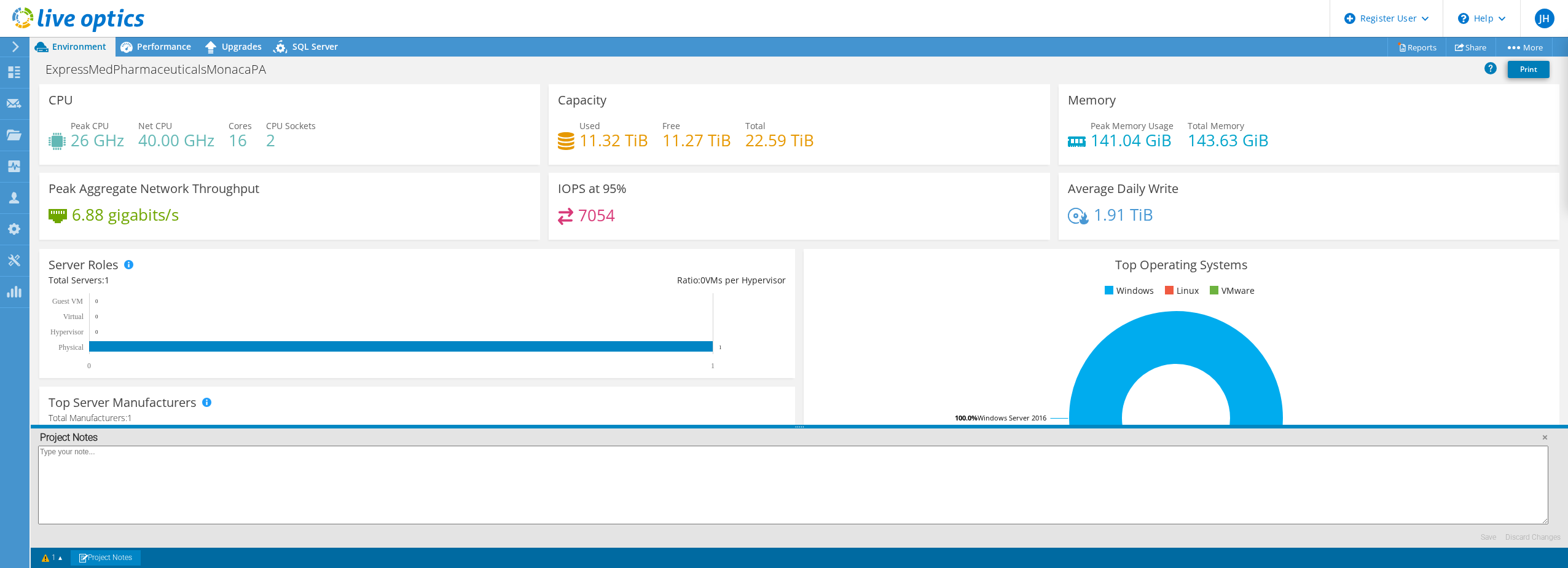
click at [205, 397] on span at bounding box center [207, 402] width 9 height 9
click at [552, 372] on div "Server Roles Physical Servers represent bare metal servers that were targets of…" at bounding box center [417, 313] width 755 height 129
click at [1544, 435] on link at bounding box center [1544, 437] width 12 height 12
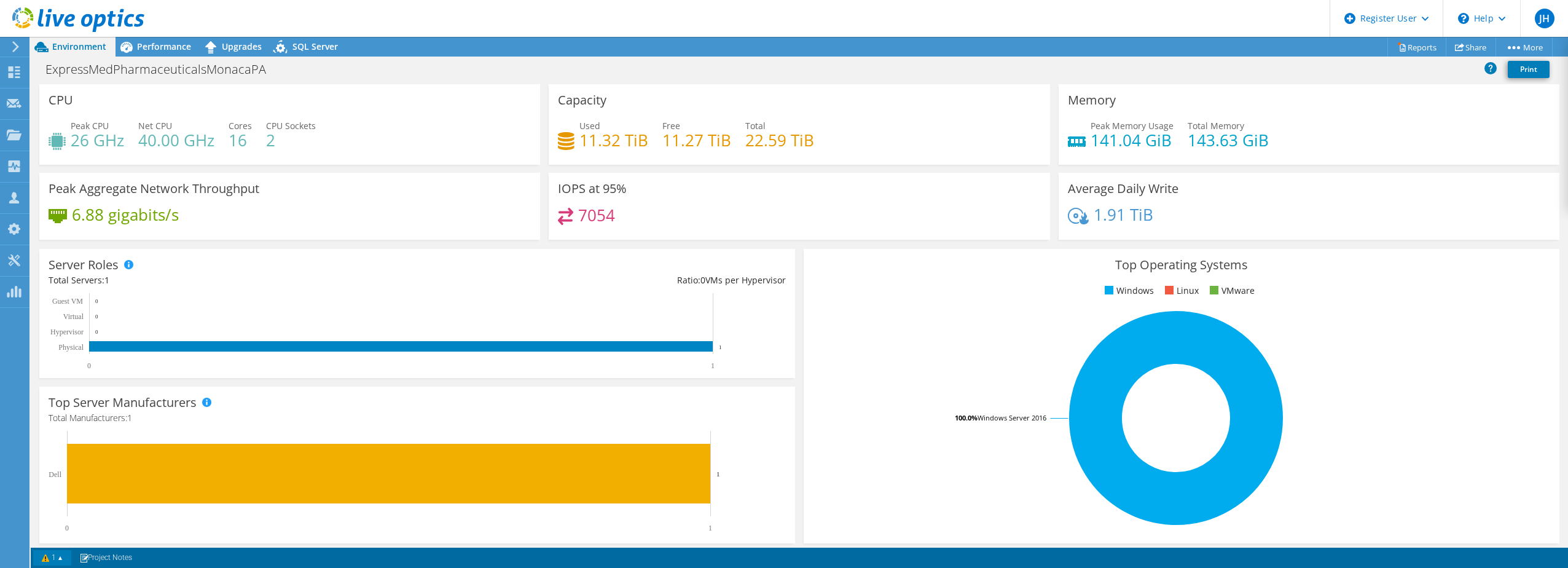
click at [47, 556] on link "1" at bounding box center [52, 557] width 38 height 16
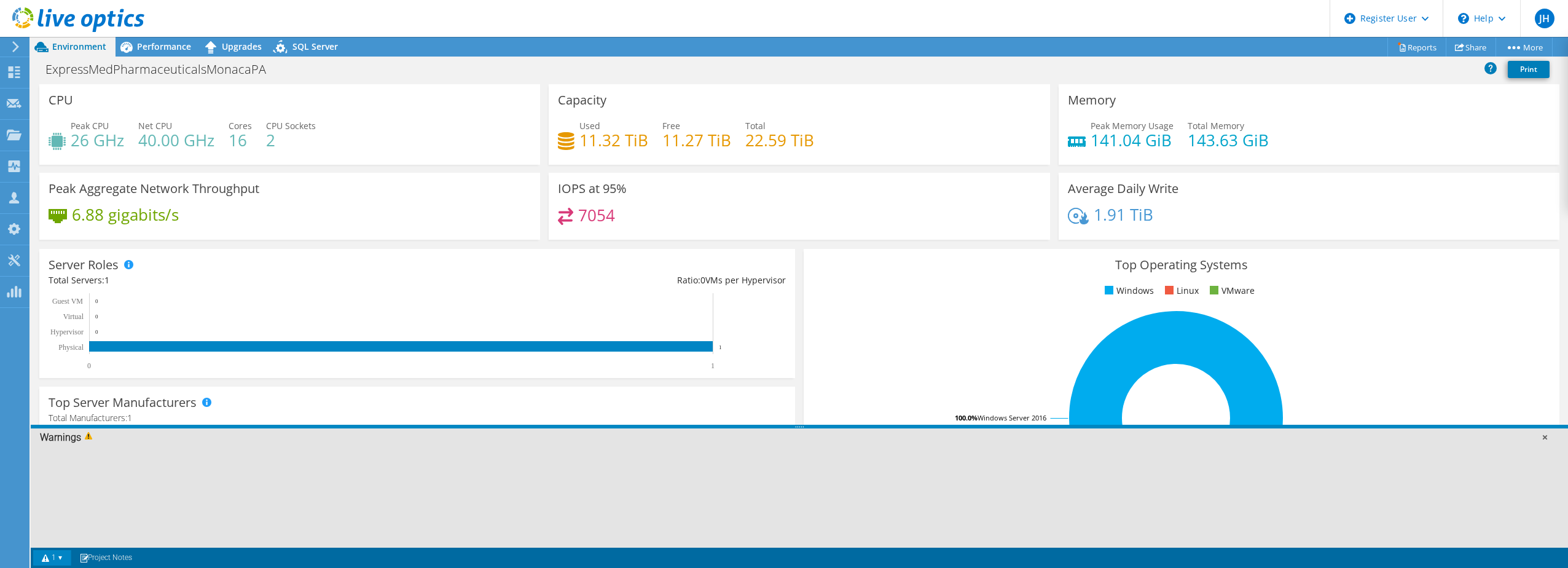
click at [1545, 438] on link at bounding box center [1544, 437] width 12 height 12
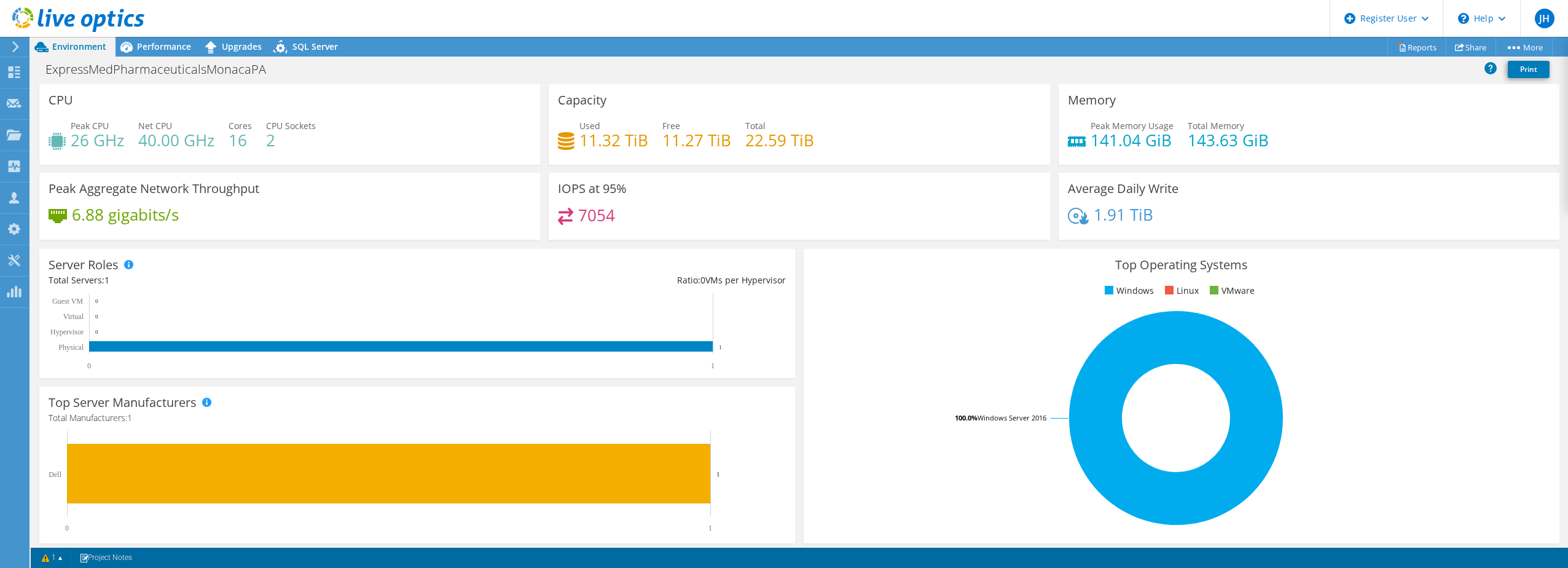
click at [143, 271] on div "Server Roles Physical Servers represent bare metal servers that were targets of…" at bounding box center [417, 313] width 755 height 129
click at [171, 42] on span "Performance" at bounding box center [164, 46] width 54 height 12
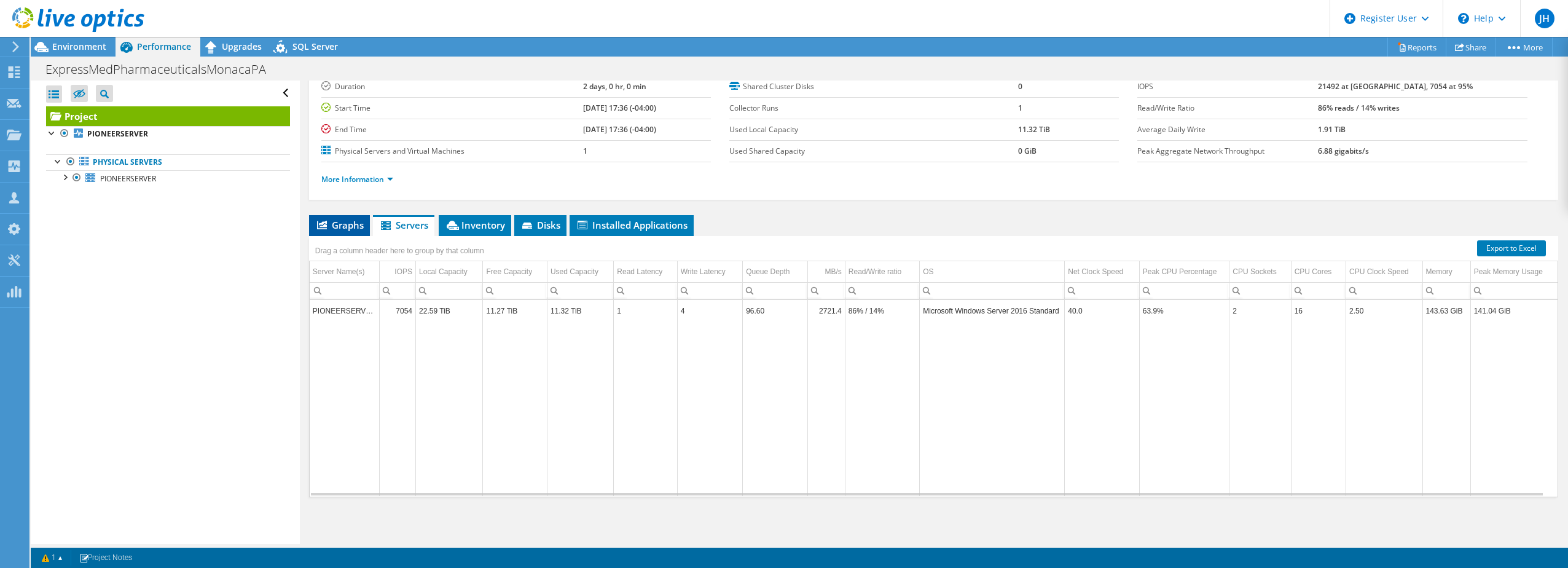
click at [331, 220] on span "Graphs" at bounding box center [340, 225] width 48 height 12
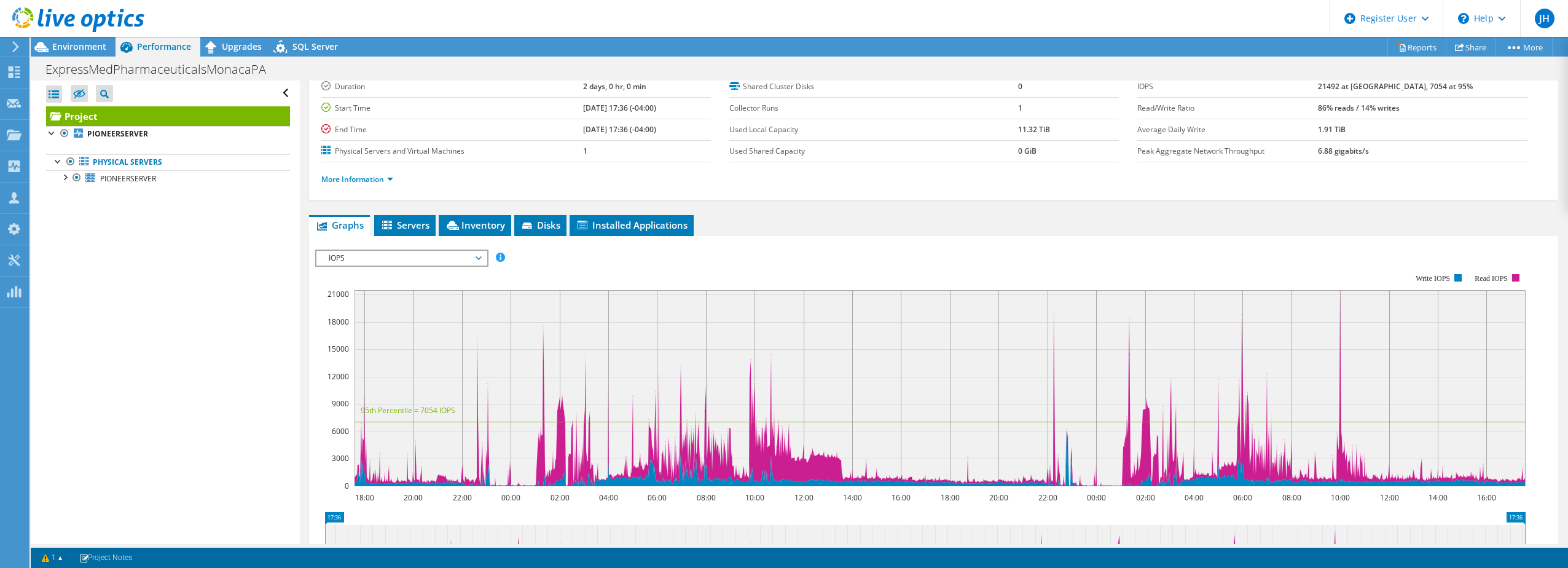
click at [427, 246] on div "IOPS Disk Throughput IO Size Latency Queue Depth CPU Percentage Memory Page Fau…" at bounding box center [934, 456] width 1237 height 426
click at [423, 256] on span "IOPS" at bounding box center [402, 258] width 158 height 15
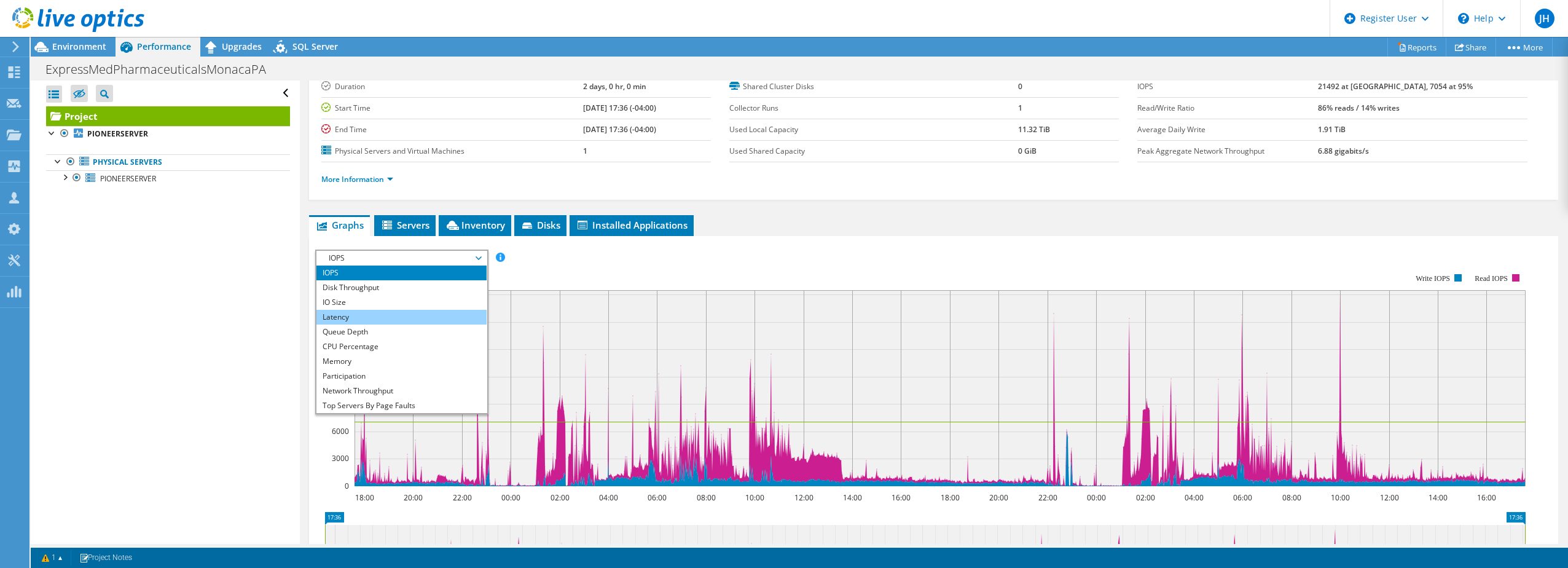
click at [377, 320] on li "Latency" at bounding box center [402, 317] width 170 height 15
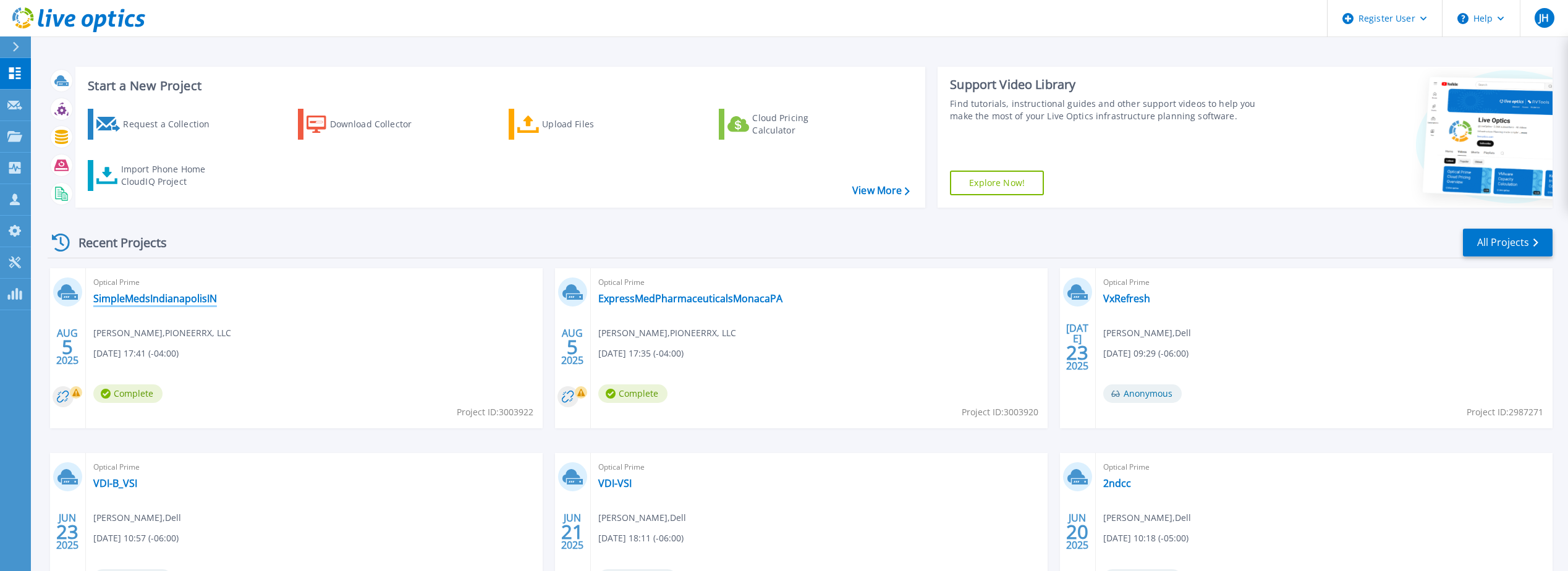
click at [177, 301] on link "SimpleMedsIndianapolisIN" at bounding box center [155, 298] width 124 height 12
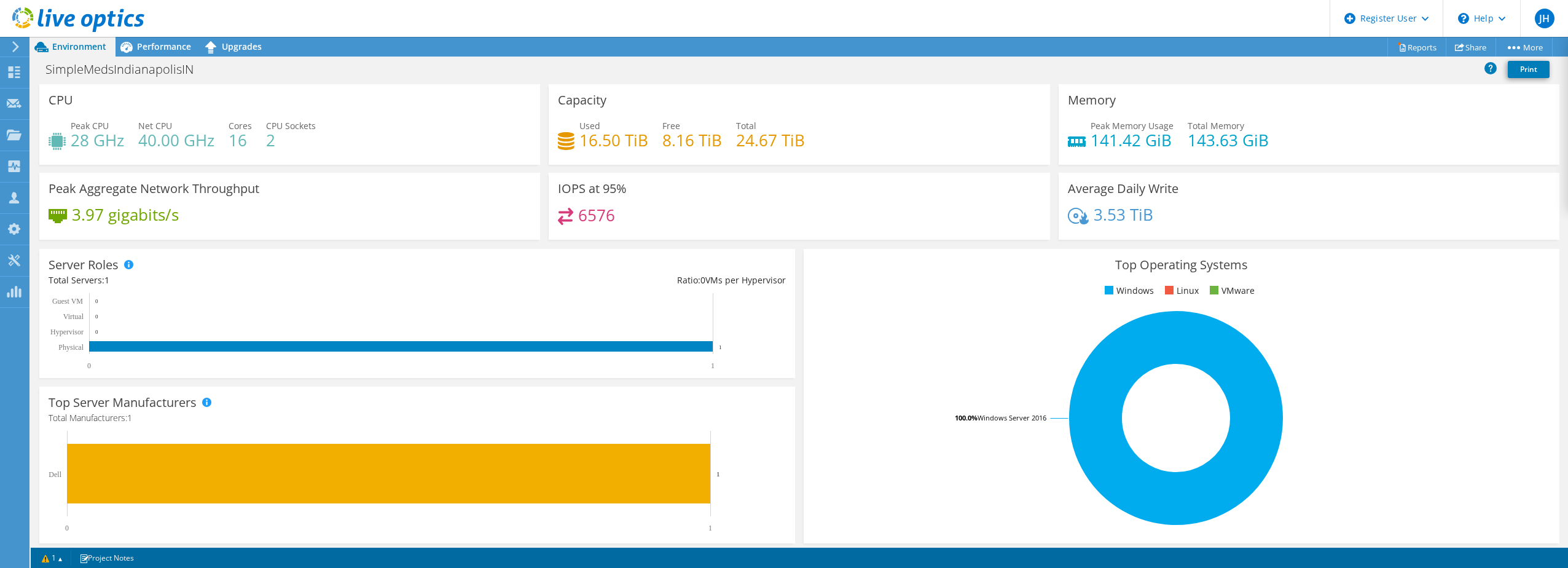
click at [775, 196] on div "IOPS at 95% 6576" at bounding box center [799, 206] width 501 height 67
click at [152, 44] on span "Performance" at bounding box center [164, 46] width 54 height 12
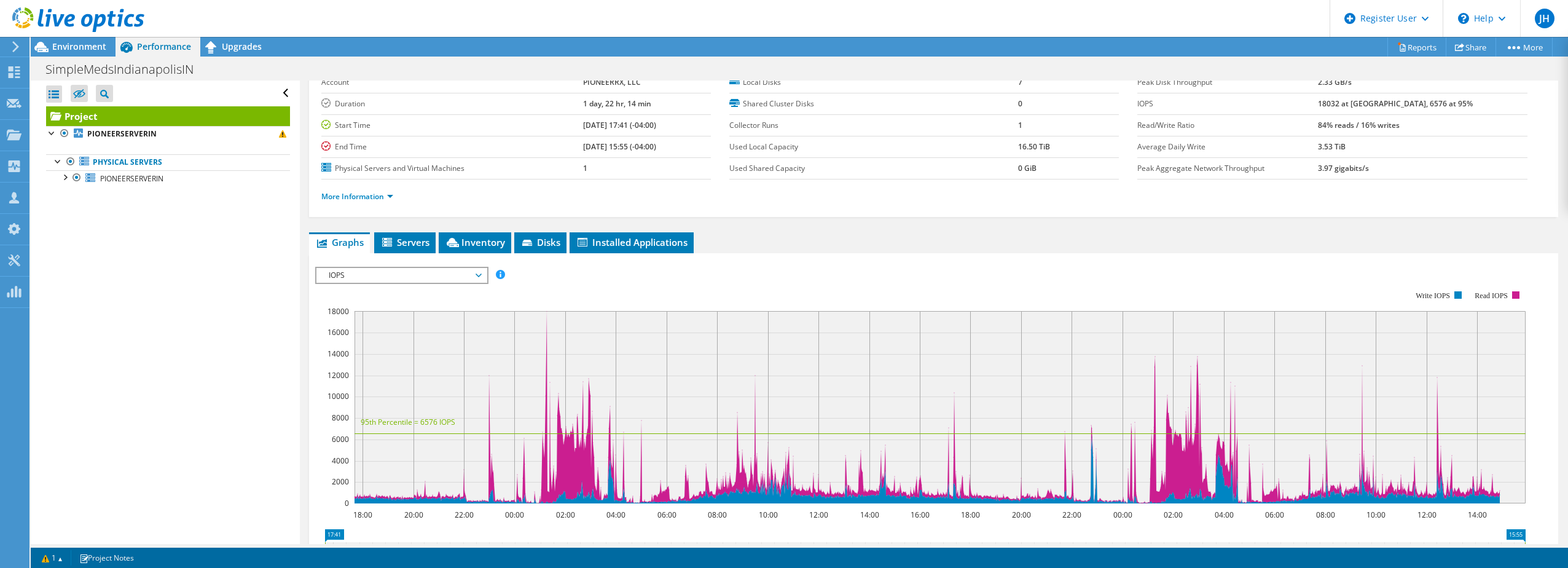
scroll to position [123, 0]
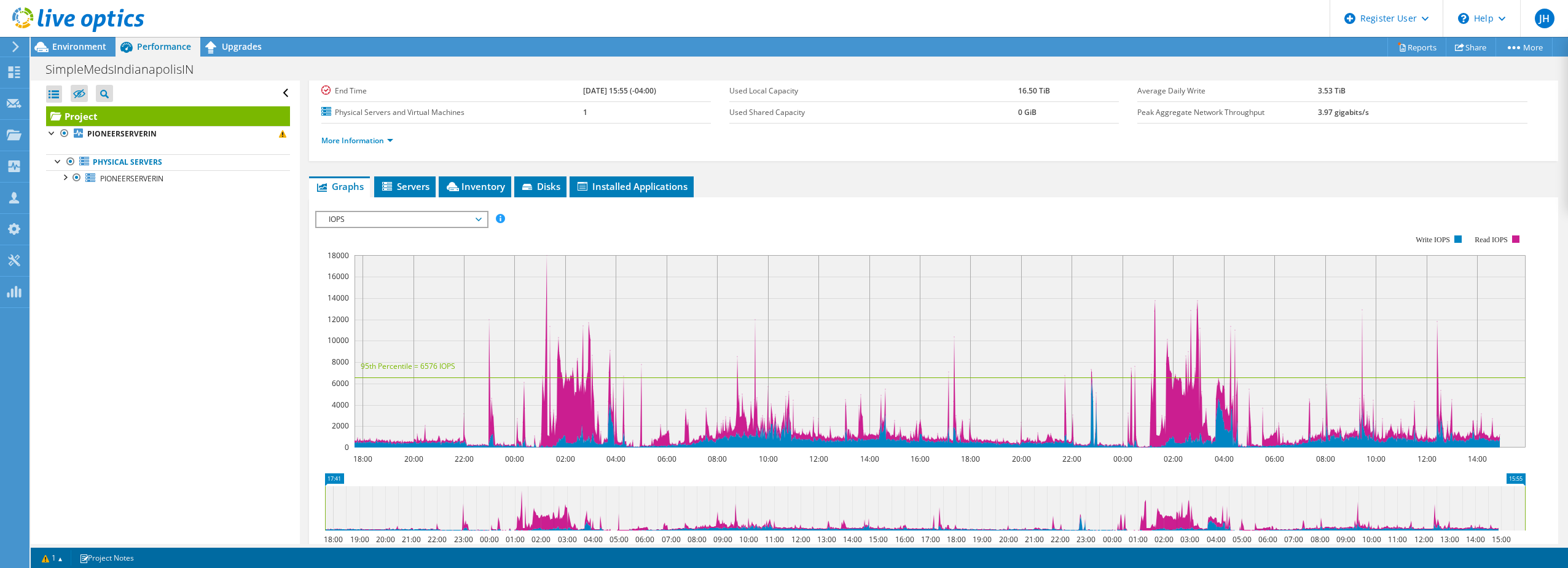
click at [394, 218] on span "IOPS" at bounding box center [402, 219] width 158 height 15
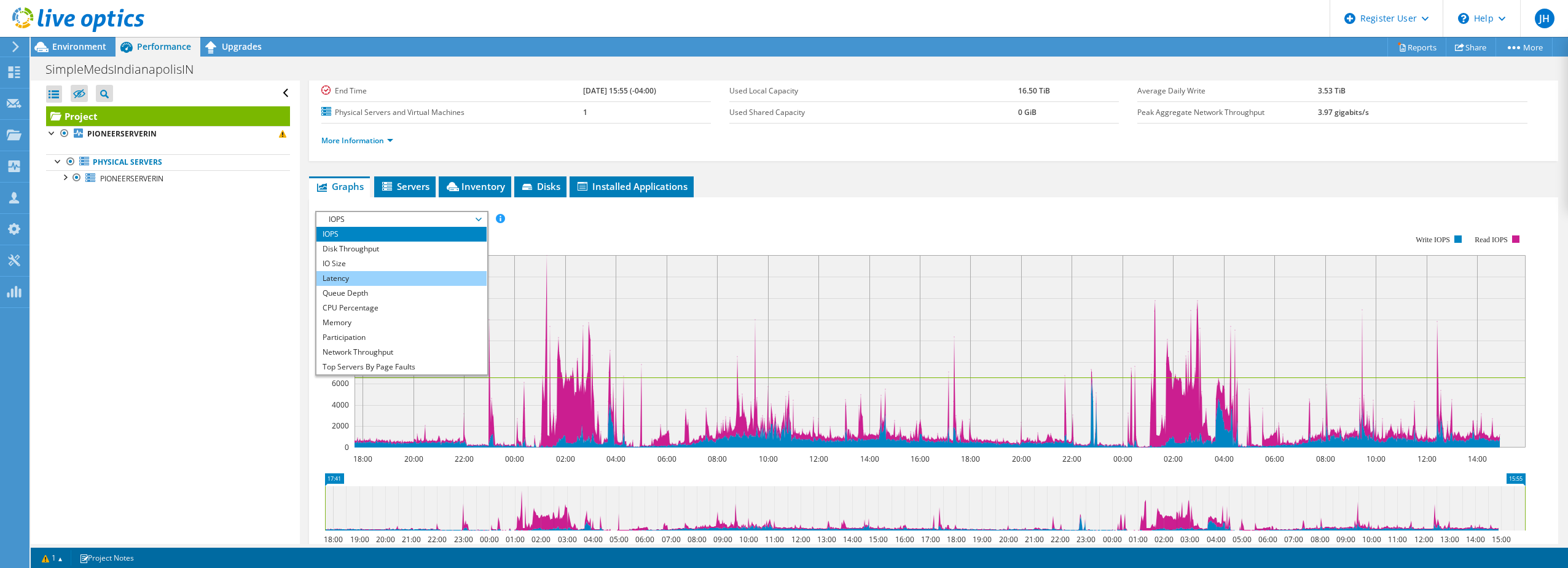
click at [378, 280] on li "Latency" at bounding box center [402, 279] width 170 height 15
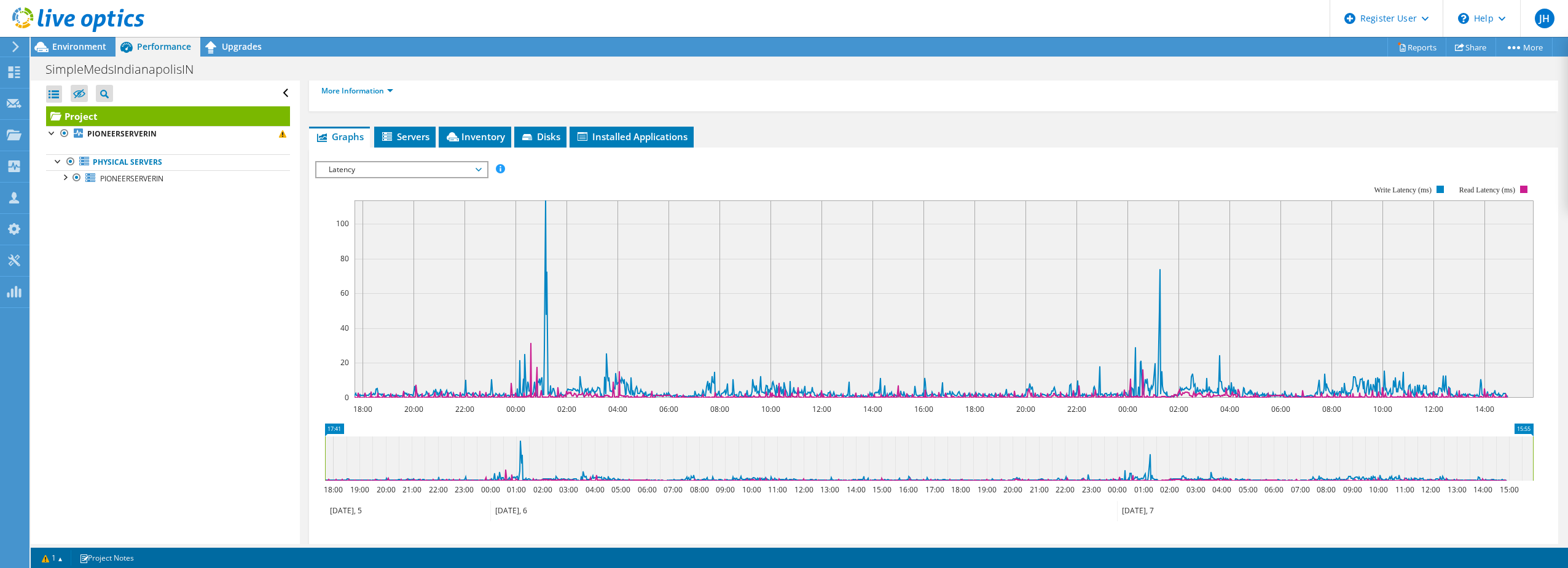
scroll to position [184, 0]
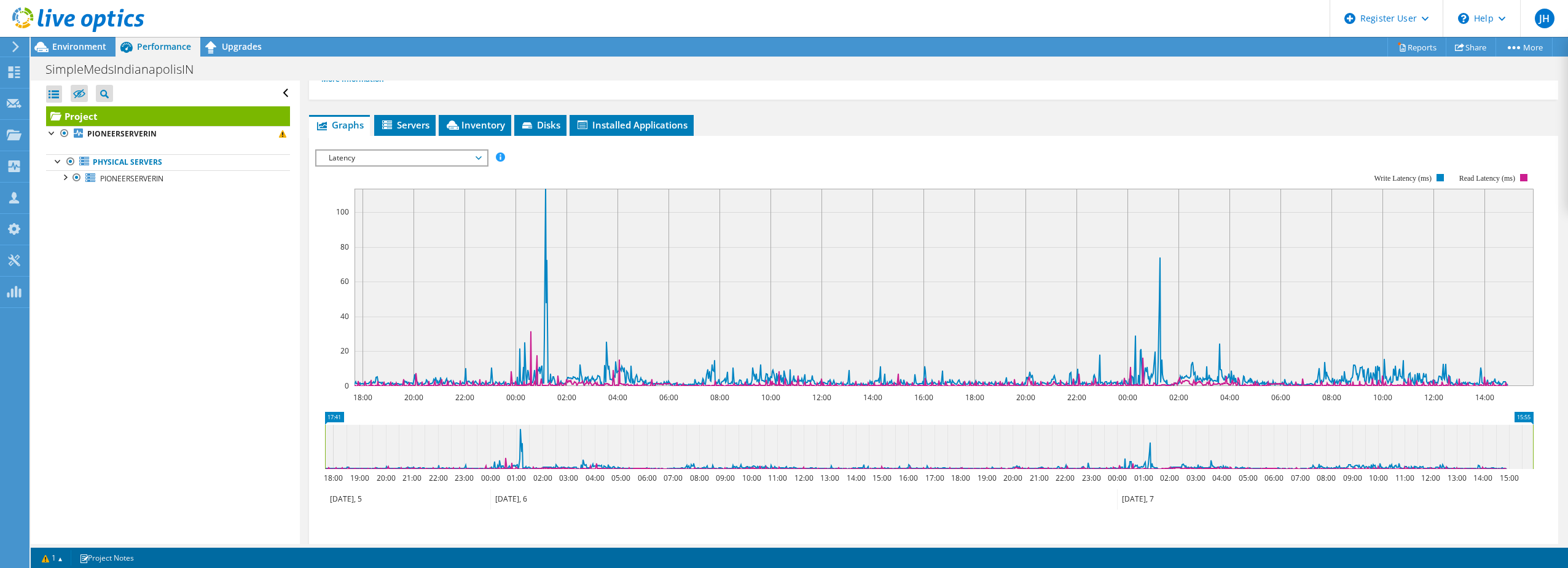
click at [135, 309] on div "Open All Close All Hide Excluded Nodes Project Tree Filter" at bounding box center [164, 312] width 269 height 463
click at [279, 133] on span at bounding box center [282, 134] width 7 height 7
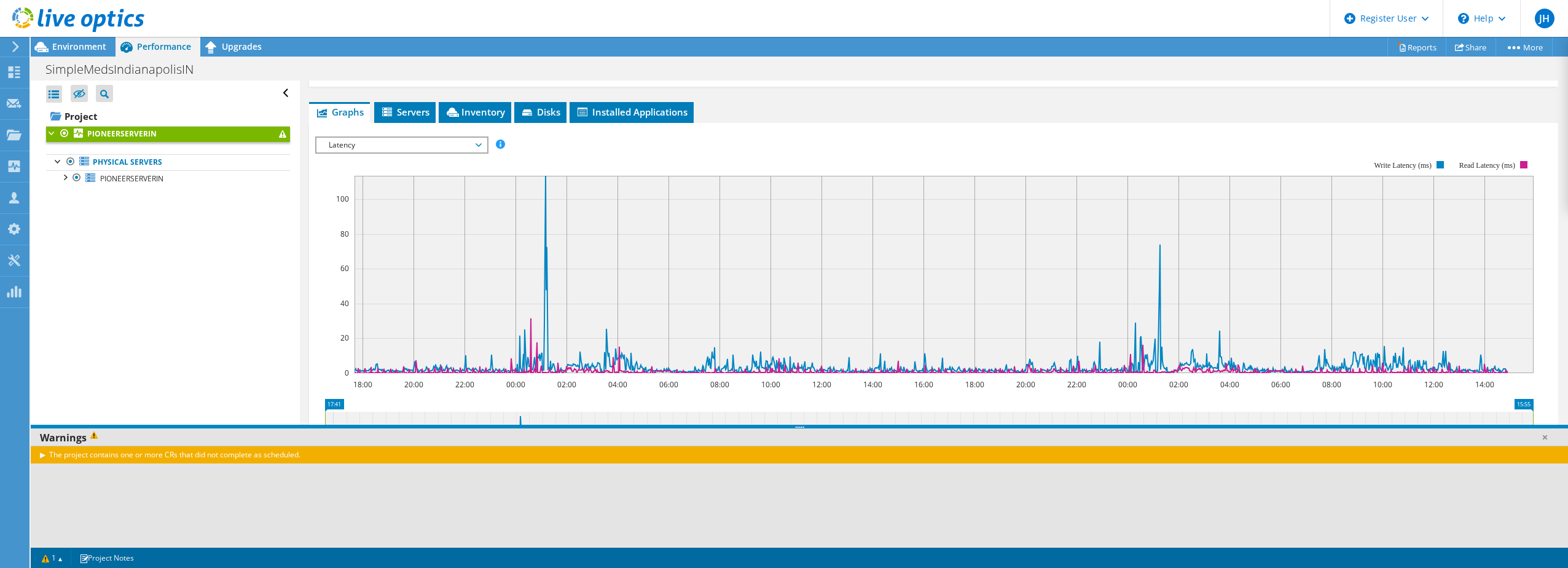
click at [194, 453] on div "The project contains one or more CRs that did not complete as scheduled." at bounding box center [799, 454] width 1537 height 18
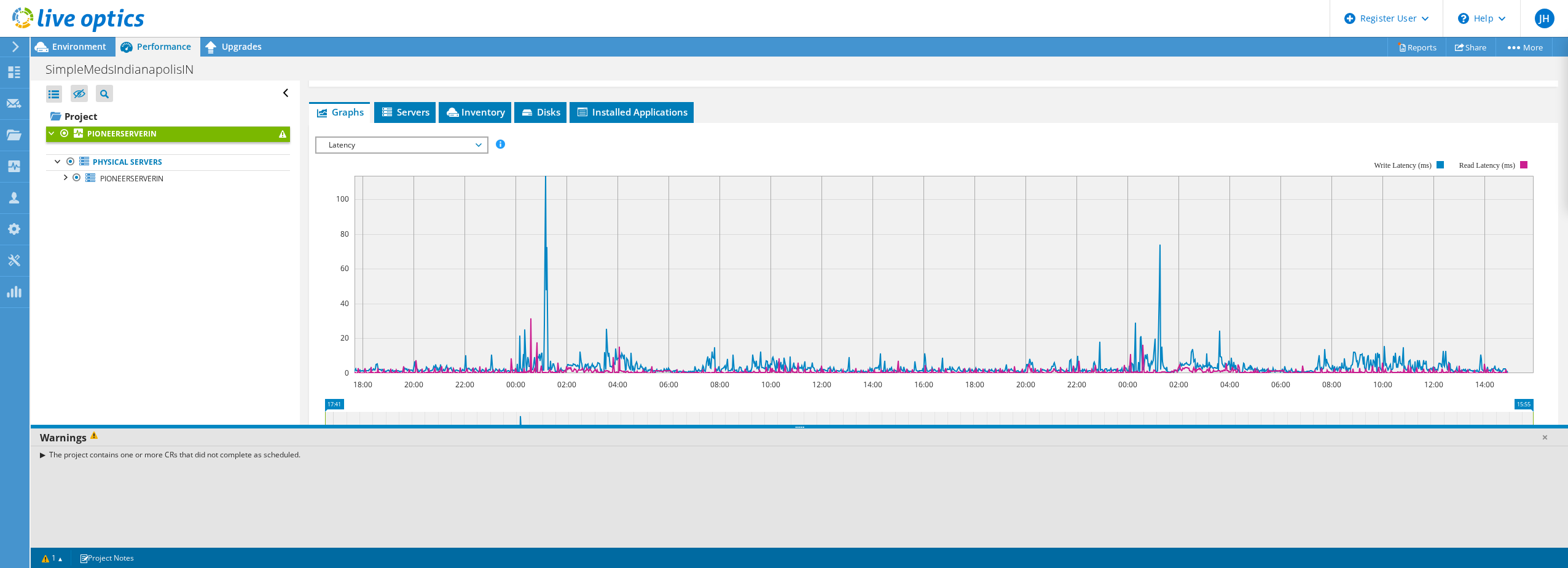
click at [194, 453] on div "The project contains one or more CRs that did not complete as scheduled." at bounding box center [799, 454] width 1537 height 18
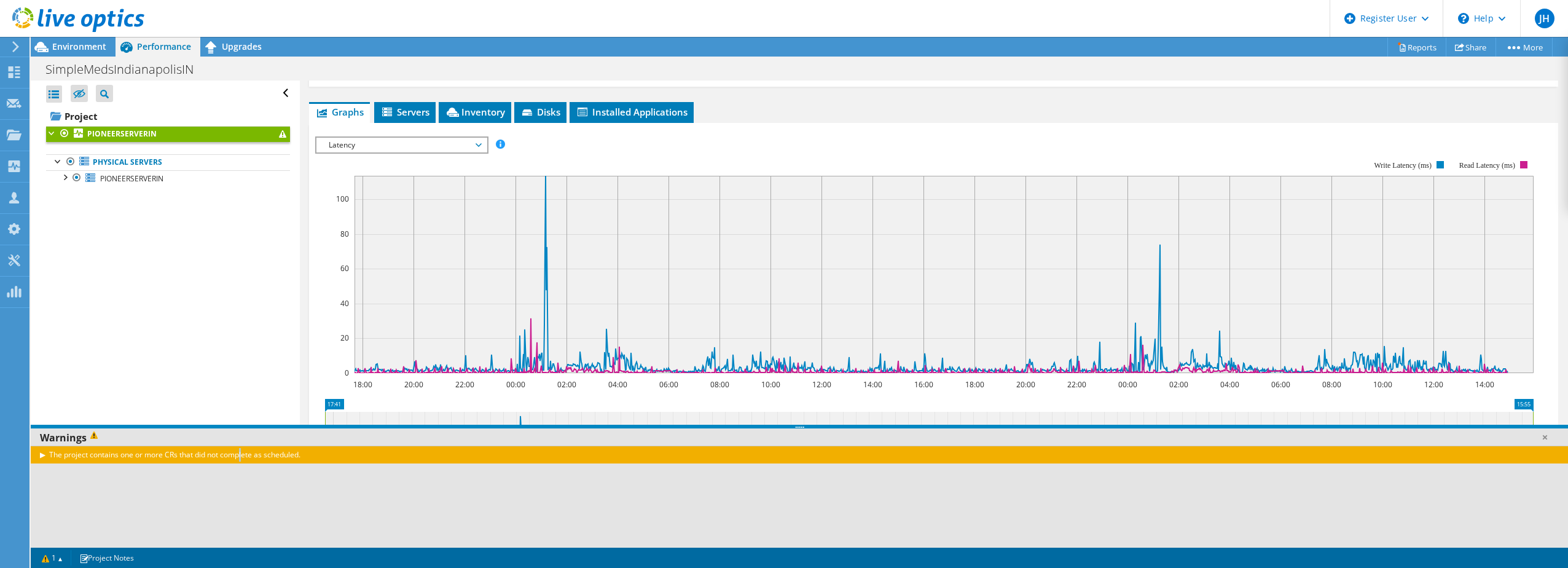
click at [40, 453] on div "The project contains one or more CRs that did not complete as scheduled." at bounding box center [799, 454] width 1537 height 18
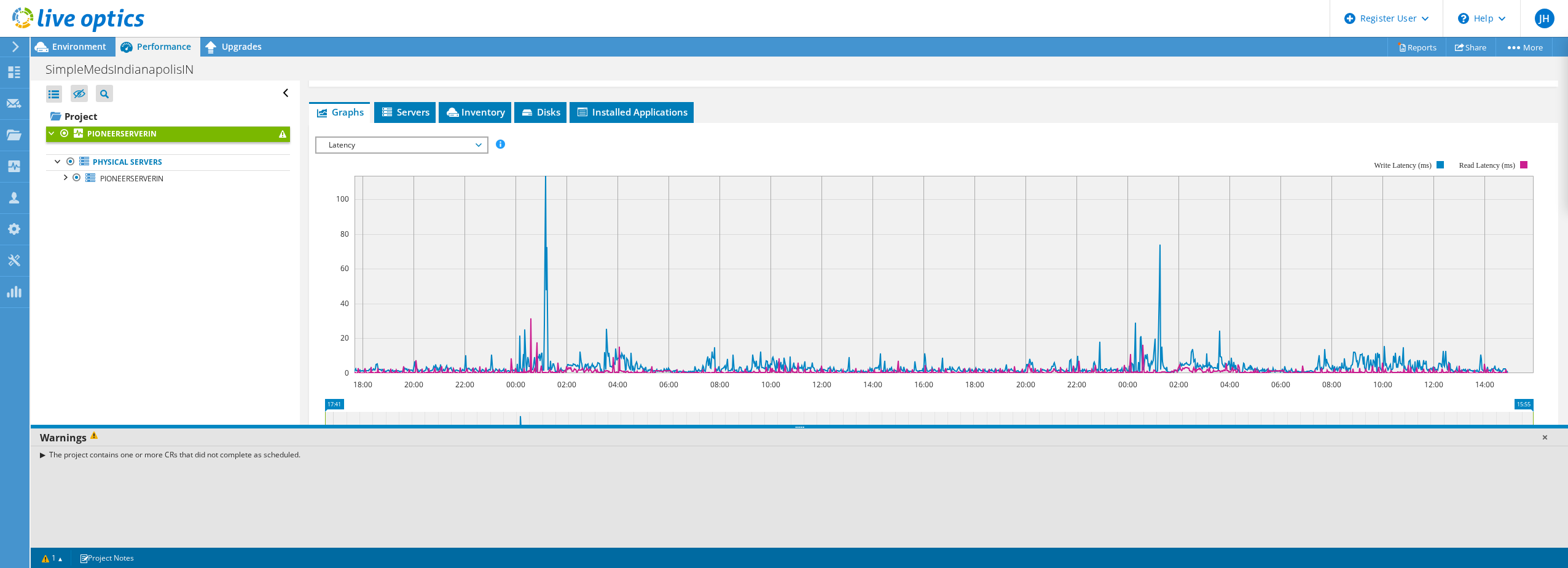
click at [1541, 436] on link at bounding box center [1544, 437] width 12 height 12
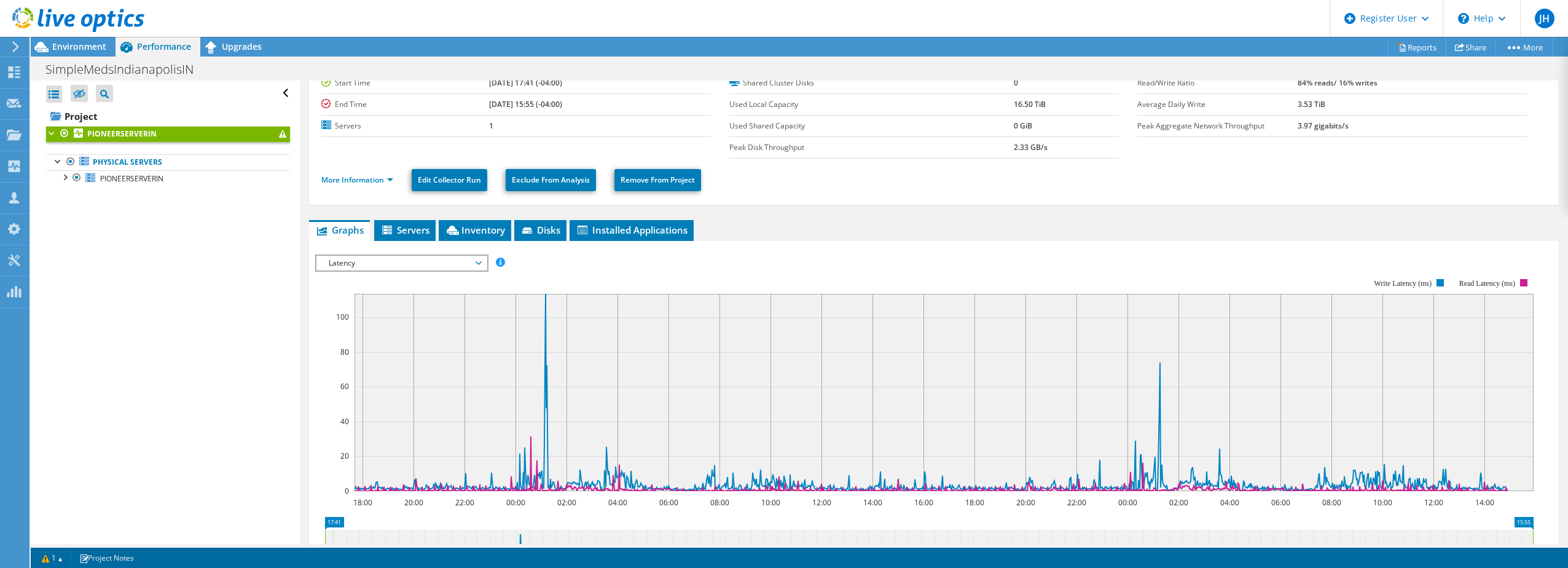
scroll to position [0, 0]
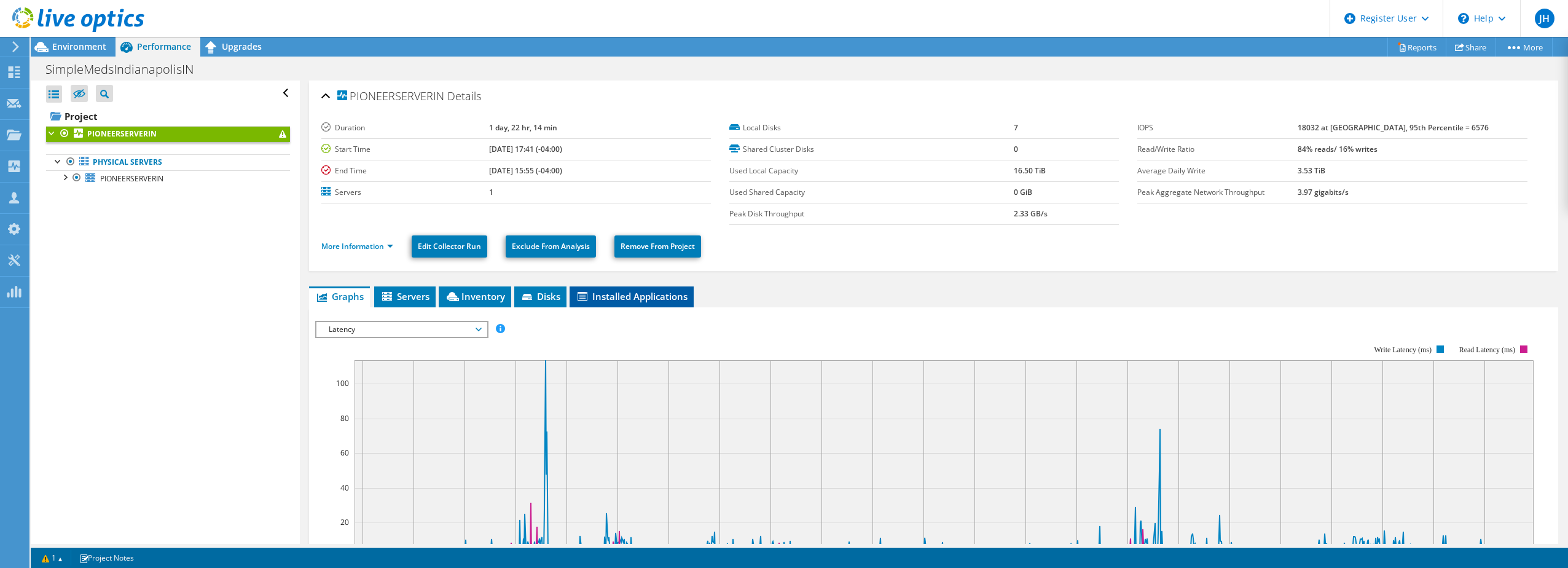
click at [635, 291] on span "Installed Applications" at bounding box center [631, 296] width 112 height 12
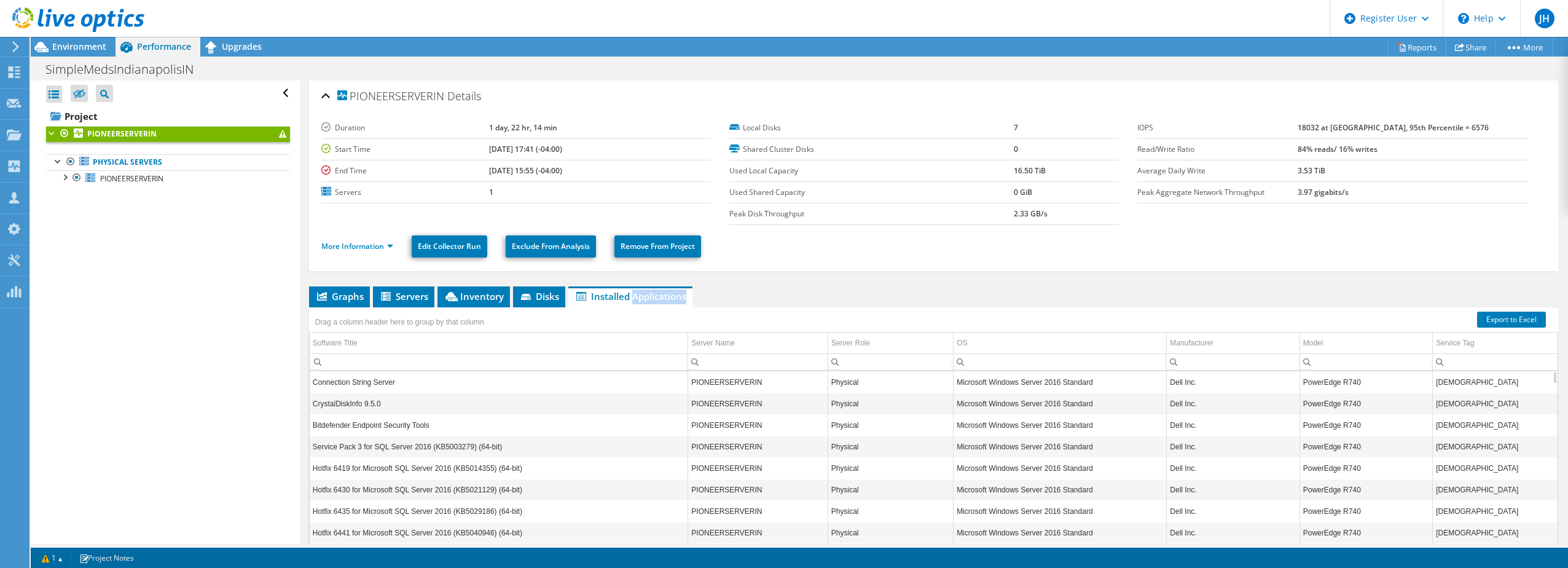
click at [814, 280] on div "PIONEERSERVERIN Details Duration 1 day, 22 hr, 14 min Start Time [DATE] 17:41 (…" at bounding box center [934, 348] width 1268 height 534
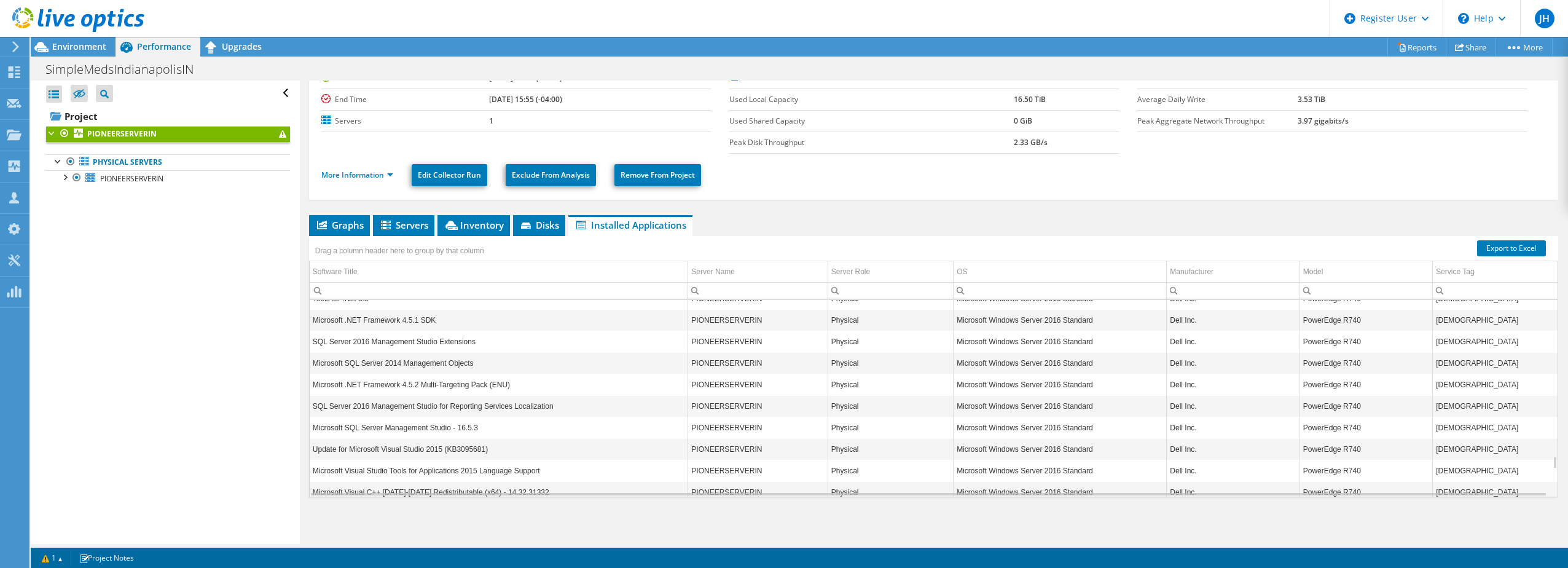
scroll to position [2507, 0]
click at [82, 44] on span "Environment" at bounding box center [79, 46] width 54 height 12
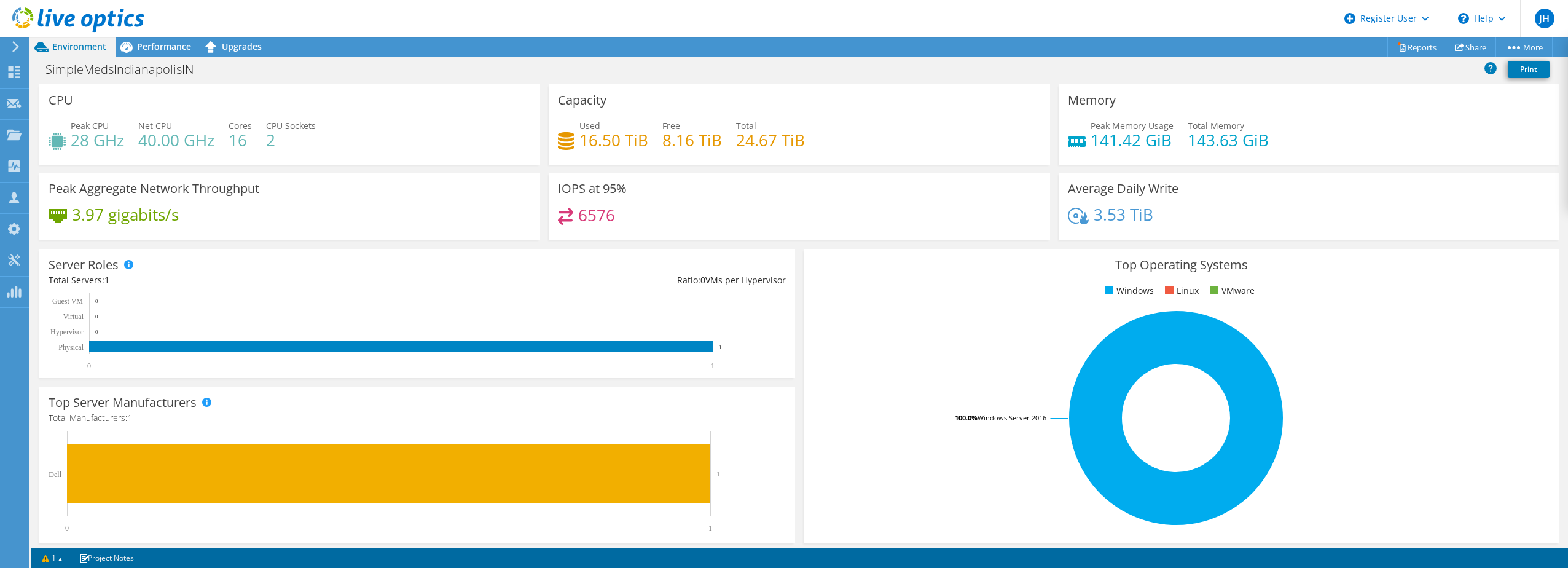
click at [379, 163] on div "CPU Peak CPU 28 GHz Net CPU 40.00 GHz Cores 16 CPU Sockets 2" at bounding box center [289, 125] width 501 height 81
